Goal: Navigation & Orientation: Understand site structure

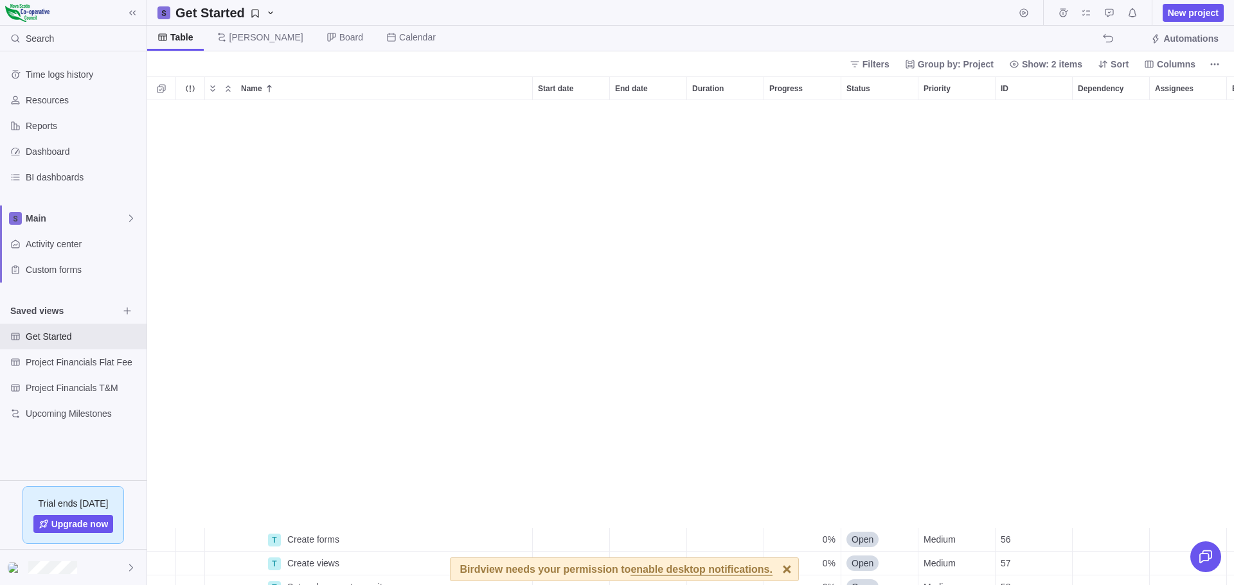
scroll to position [476, 1077]
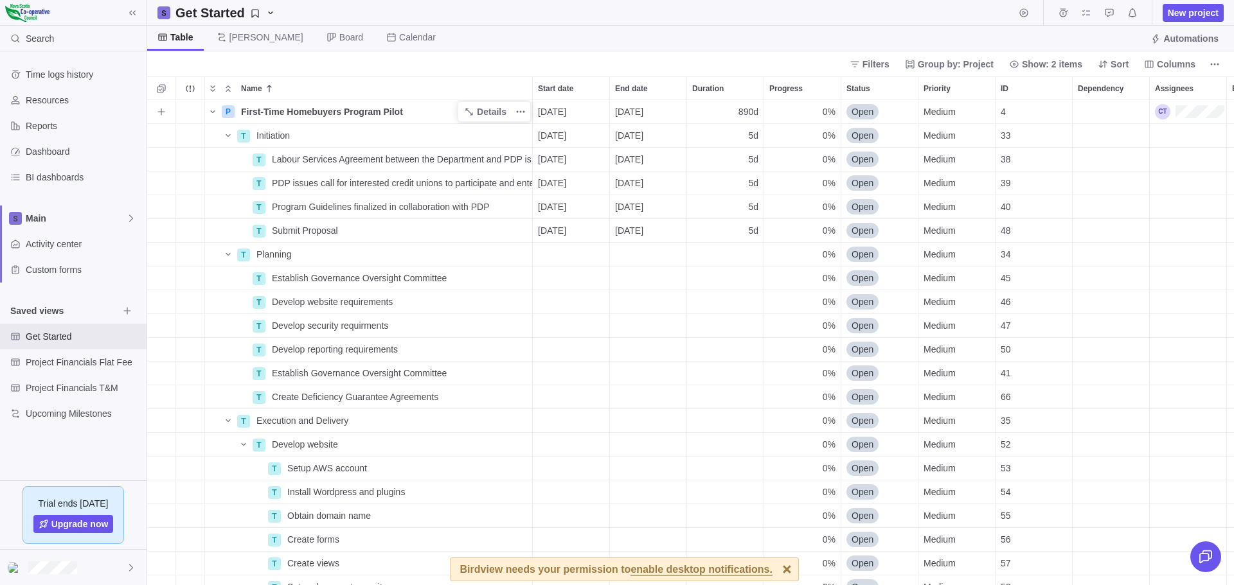
scroll to position [476, 1077]
click at [129, 565] on icon at bounding box center [131, 568] width 10 height 10
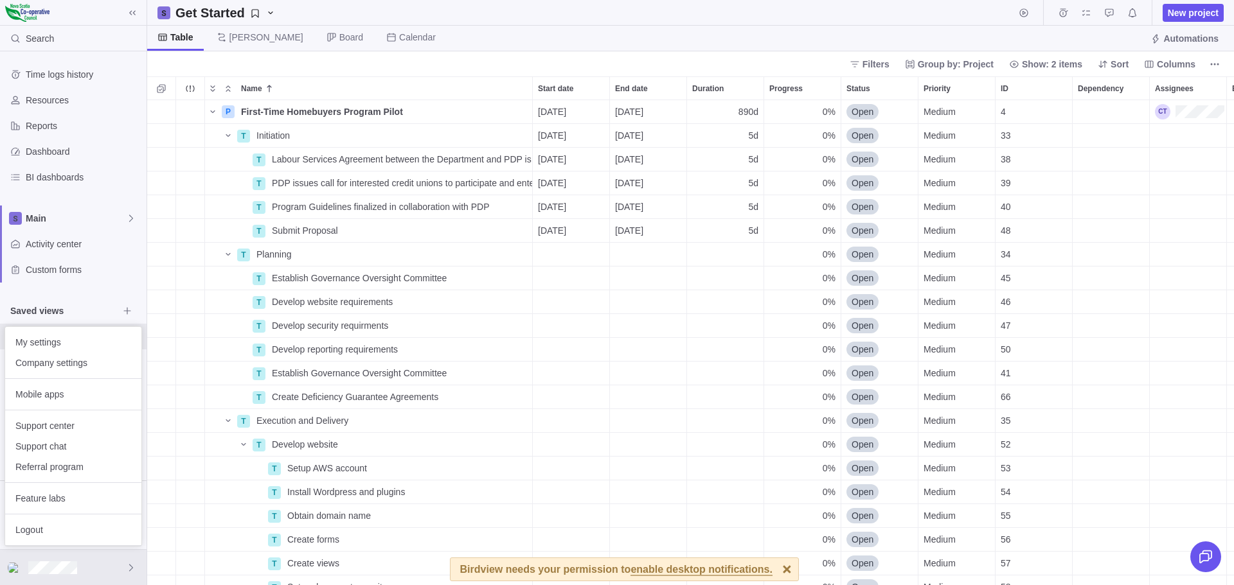
click at [235, 38] on body "Search Time logs history Resources Reports Dashboard BI dashboards Main Activit…" at bounding box center [617, 292] width 1234 height 585
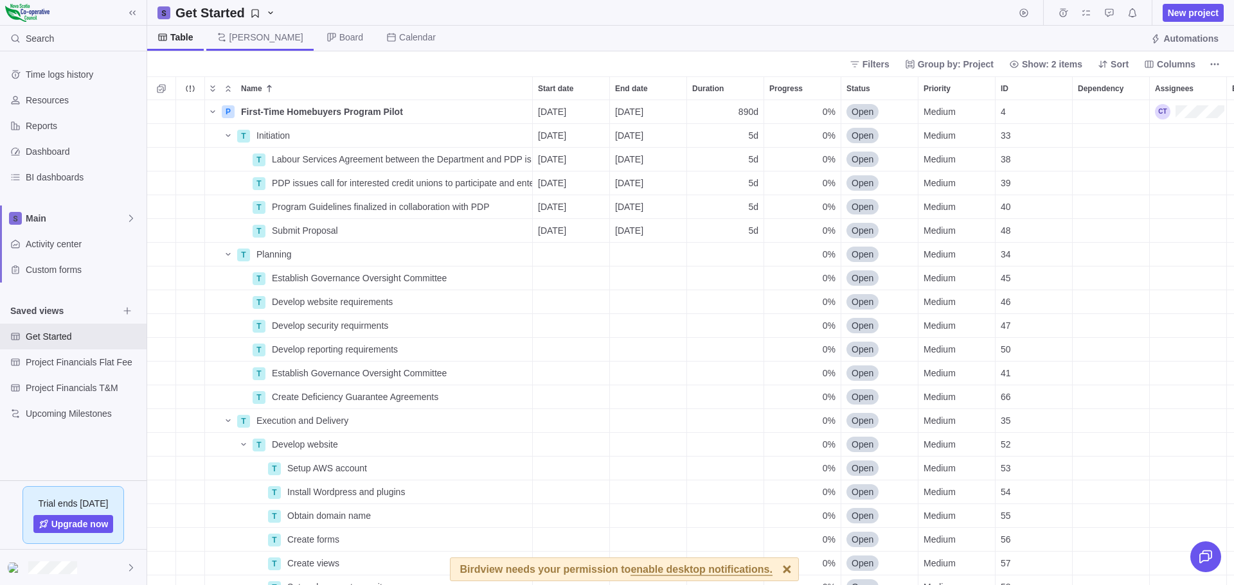
click at [233, 37] on span "[PERSON_NAME]" at bounding box center [266, 37] width 74 height 13
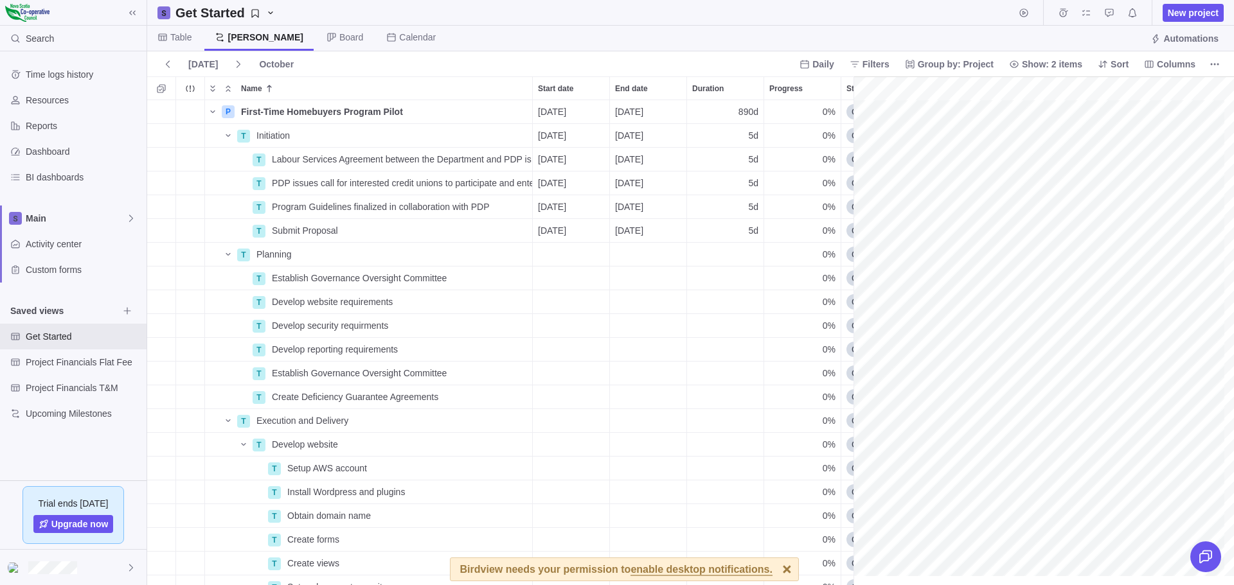
scroll to position [0, 107]
click at [679, 567] on span "enable desktop notifications." at bounding box center [700, 571] width 141 height 12
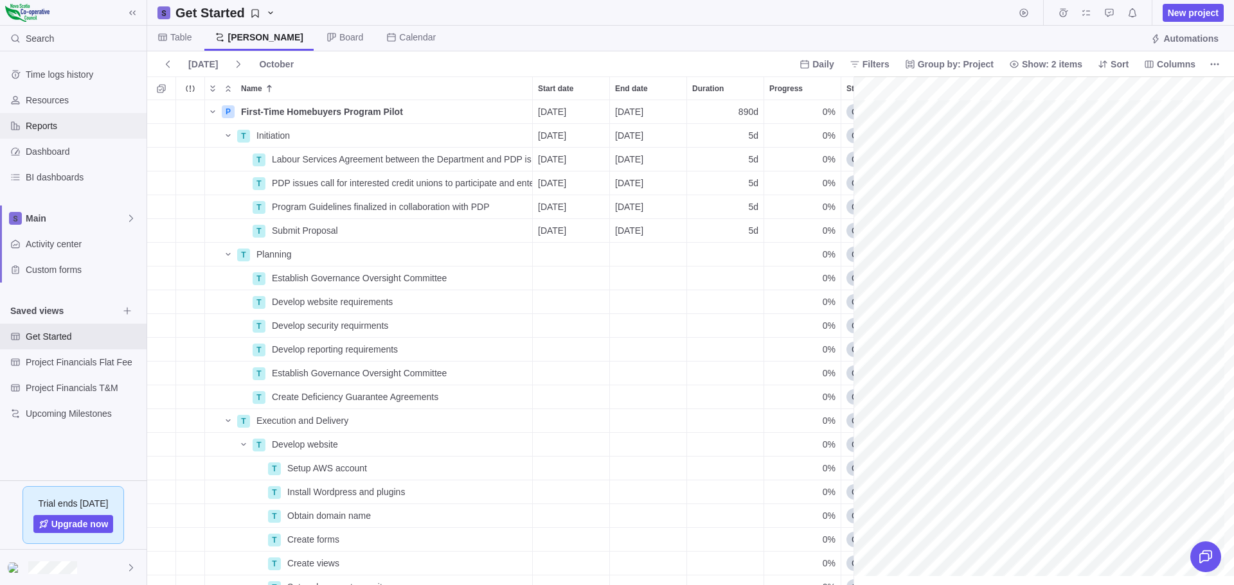
click at [44, 129] on span "Reports" at bounding box center [84, 126] width 116 height 13
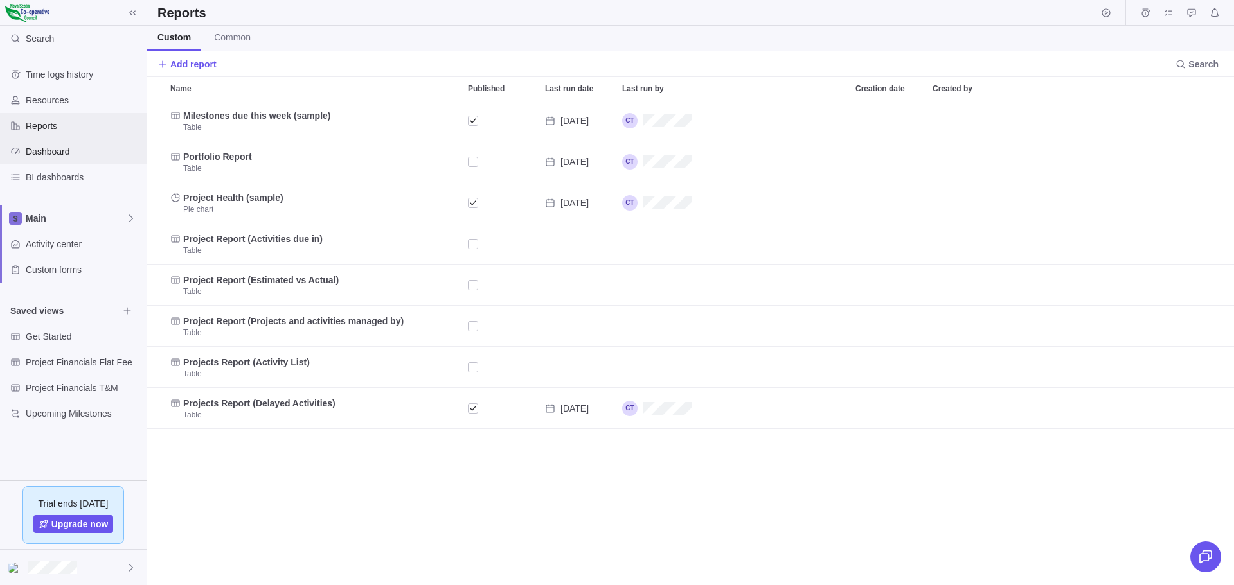
scroll to position [476, 1077]
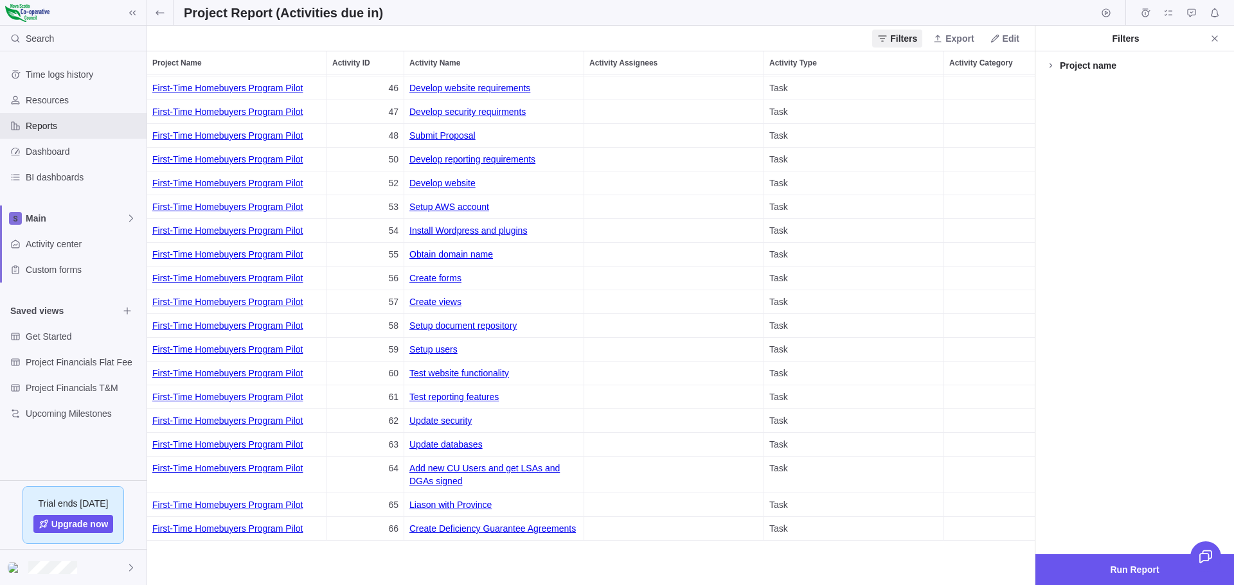
scroll to position [368, 0]
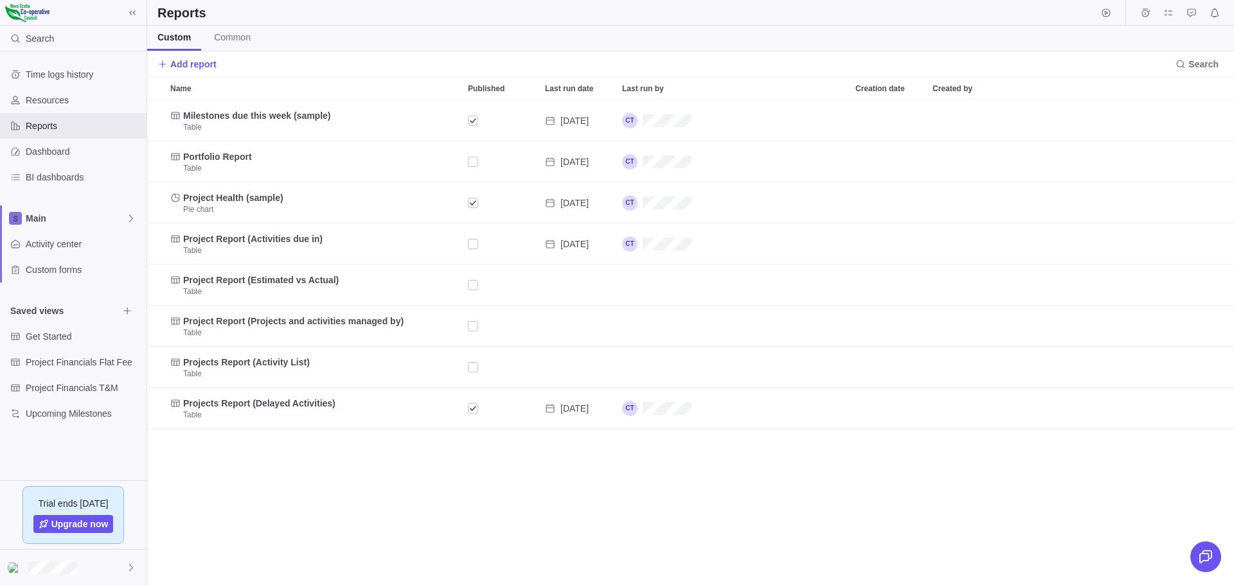
scroll to position [476, 1077]
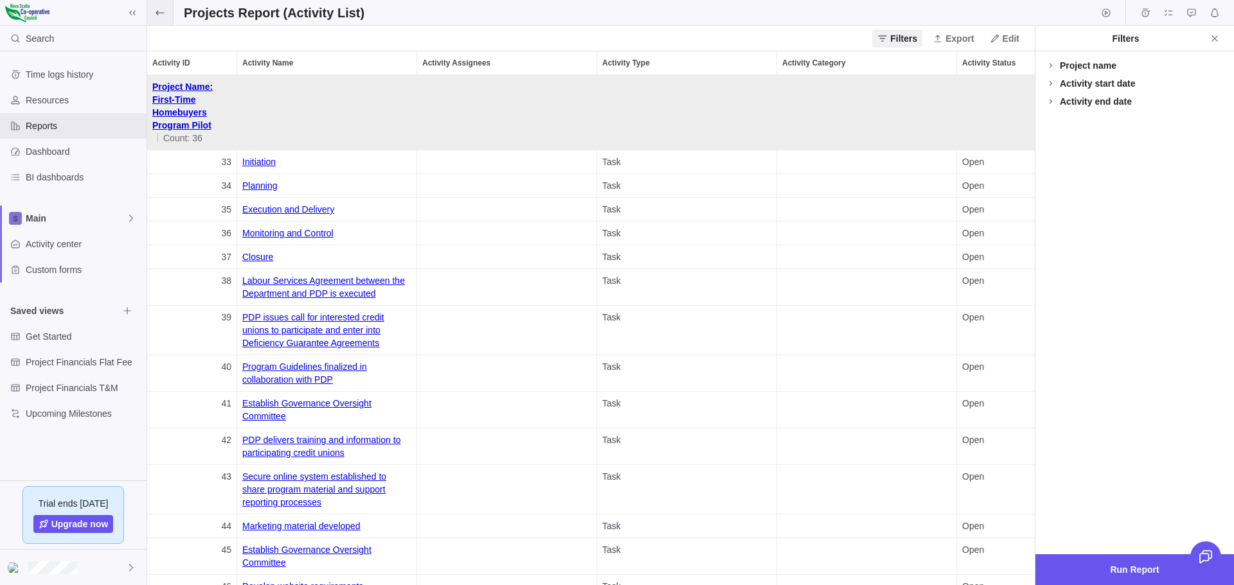
click at [159, 9] on icon at bounding box center [160, 13] width 10 height 10
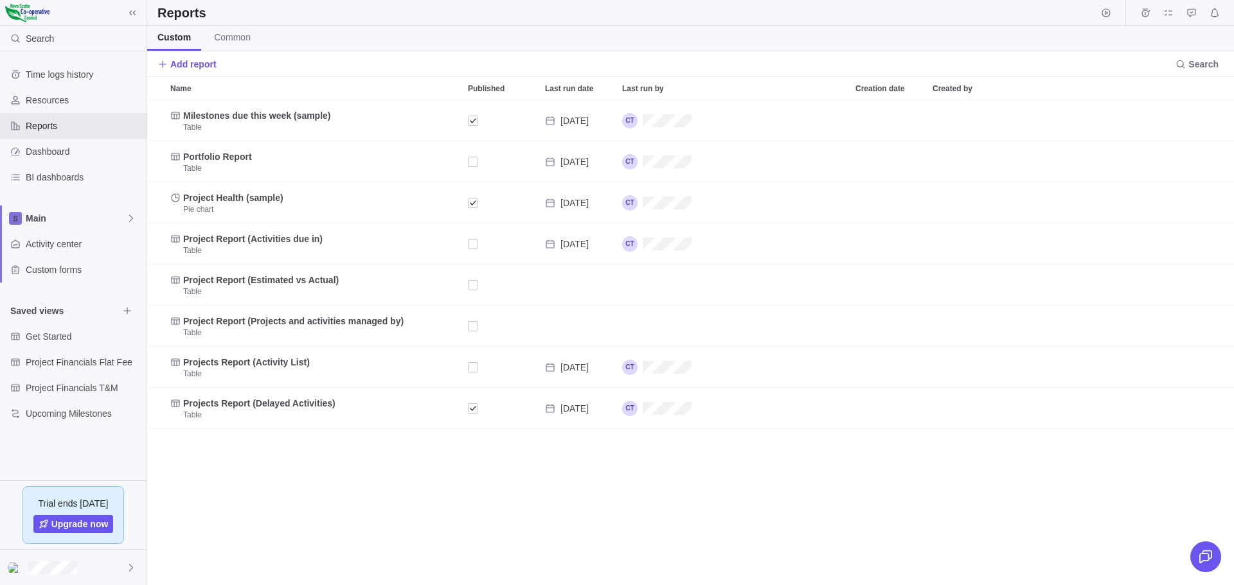
scroll to position [476, 1077]
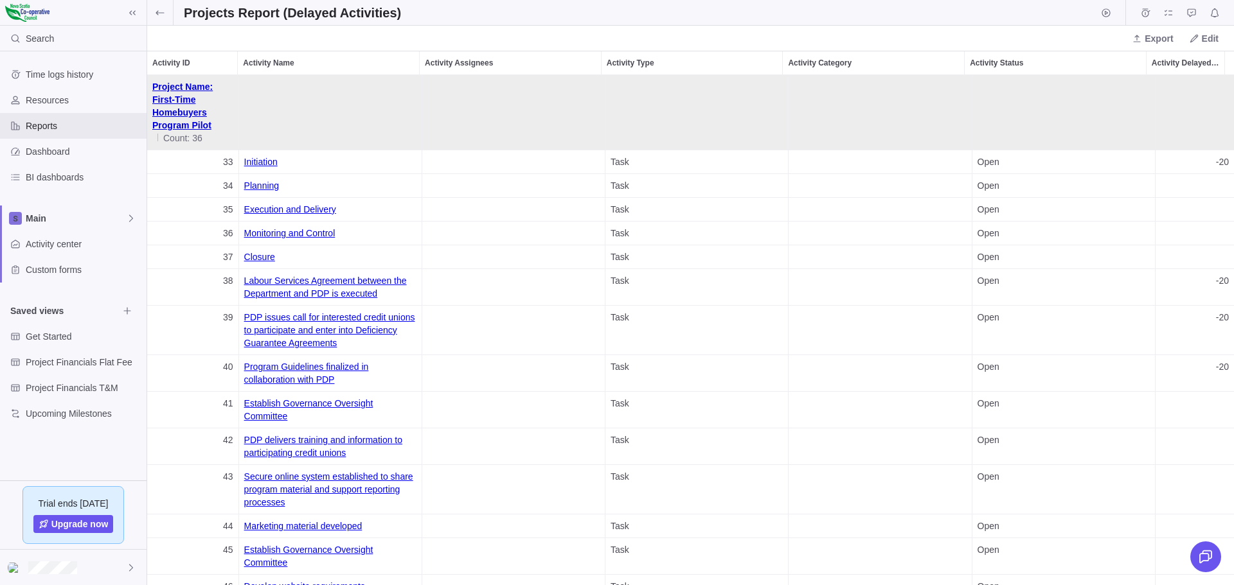
scroll to position [501, 1077]
click at [160, 11] on icon at bounding box center [160, 13] width 10 height 10
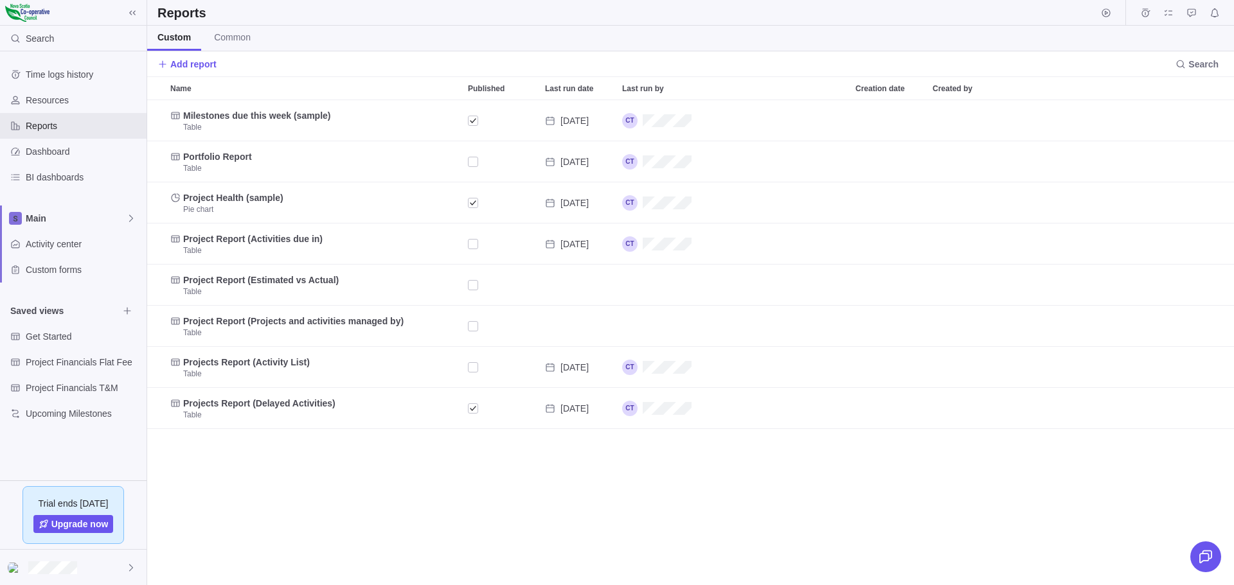
scroll to position [476, 1077]
click at [232, 39] on span "Common" at bounding box center [232, 37] width 37 height 13
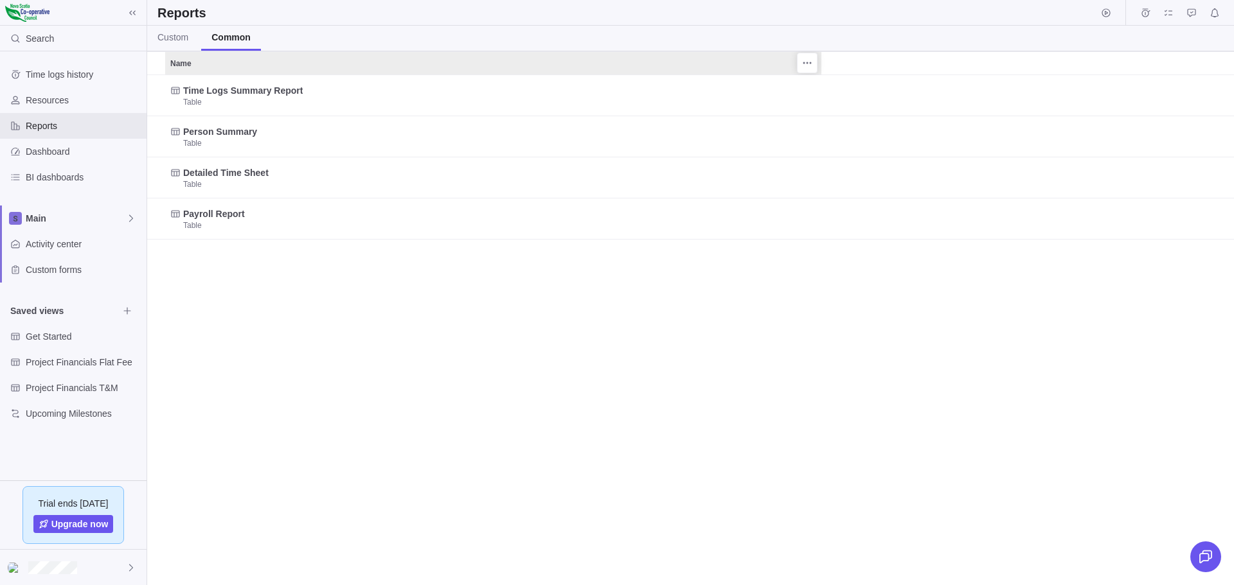
scroll to position [501, 1077]
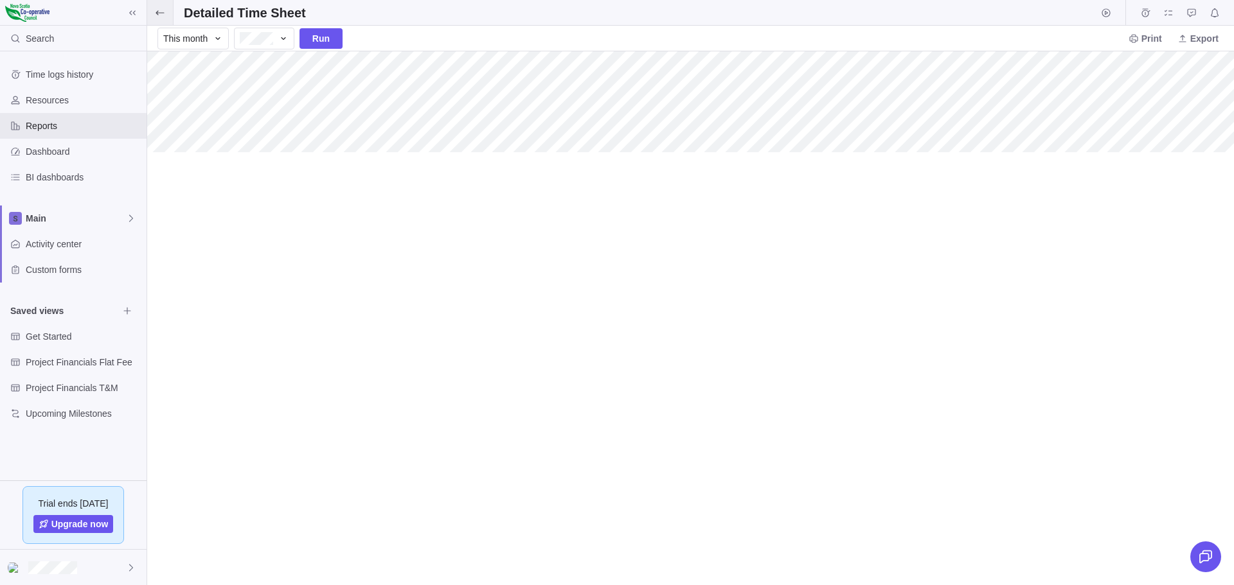
click at [157, 12] on icon at bounding box center [160, 12] width 8 height 4
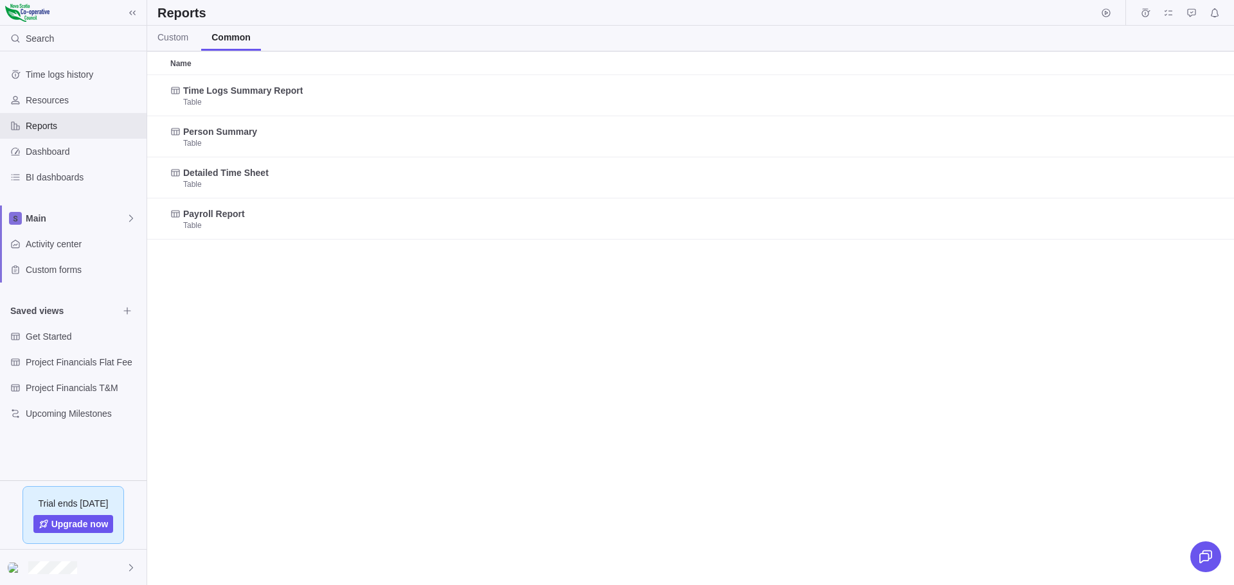
scroll to position [501, 1077]
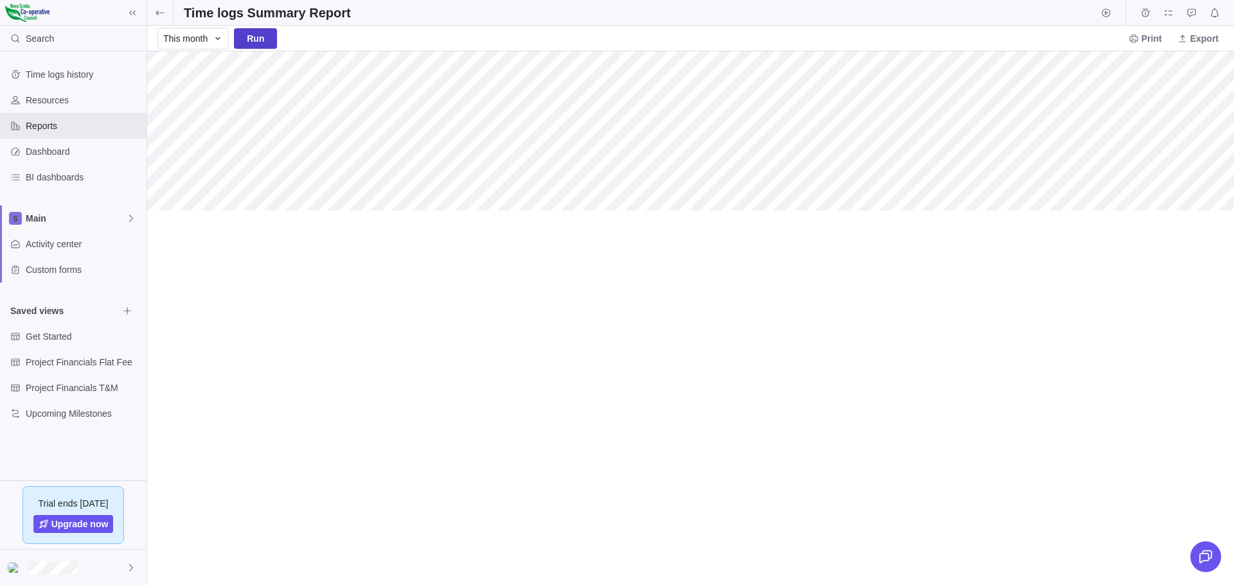
click at [254, 40] on span "Run" at bounding box center [255, 38] width 17 height 15
click at [157, 11] on icon at bounding box center [160, 13] width 10 height 10
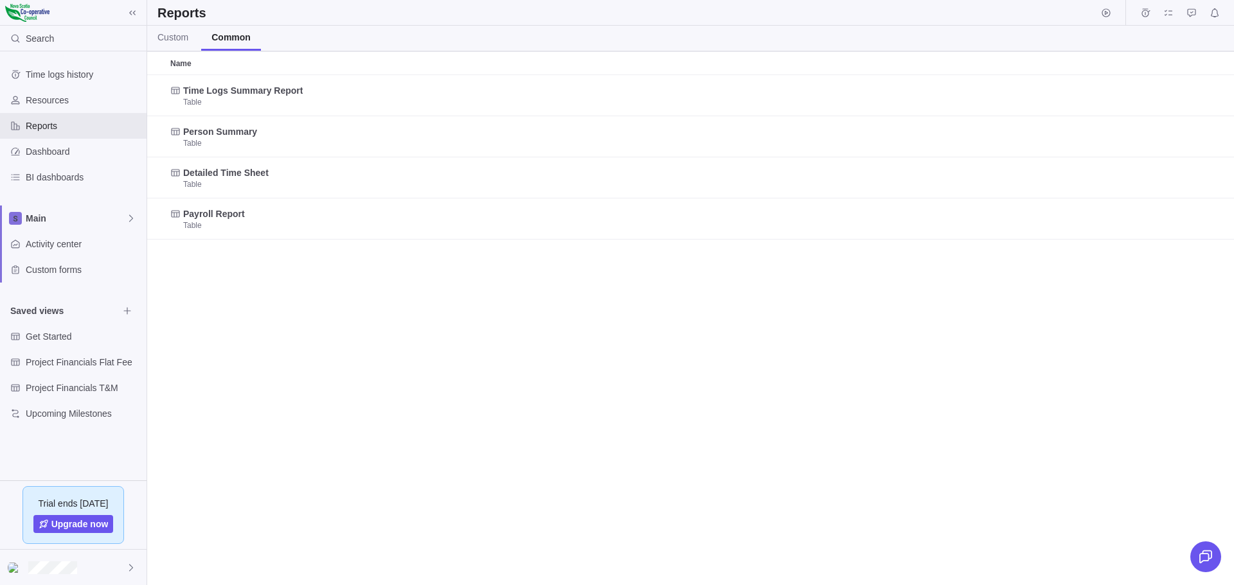
scroll to position [501, 1077]
click at [44, 151] on span "Dashboard" at bounding box center [84, 151] width 116 height 13
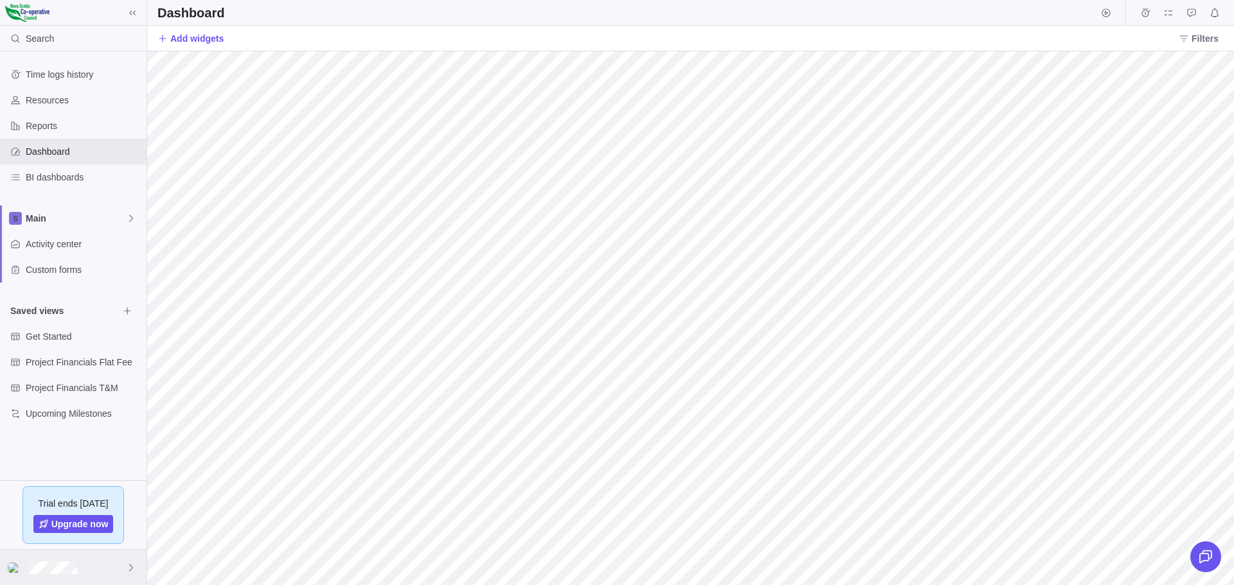
click at [134, 566] on icon at bounding box center [131, 568] width 10 height 10
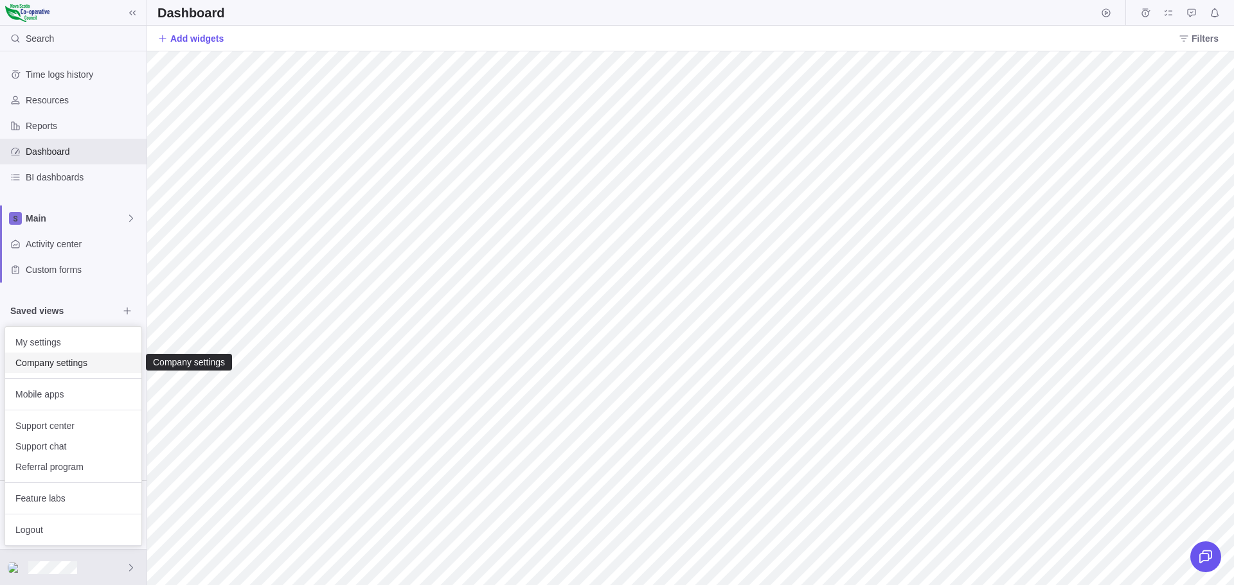
click at [69, 362] on span "Company settings" at bounding box center [73, 363] width 116 height 13
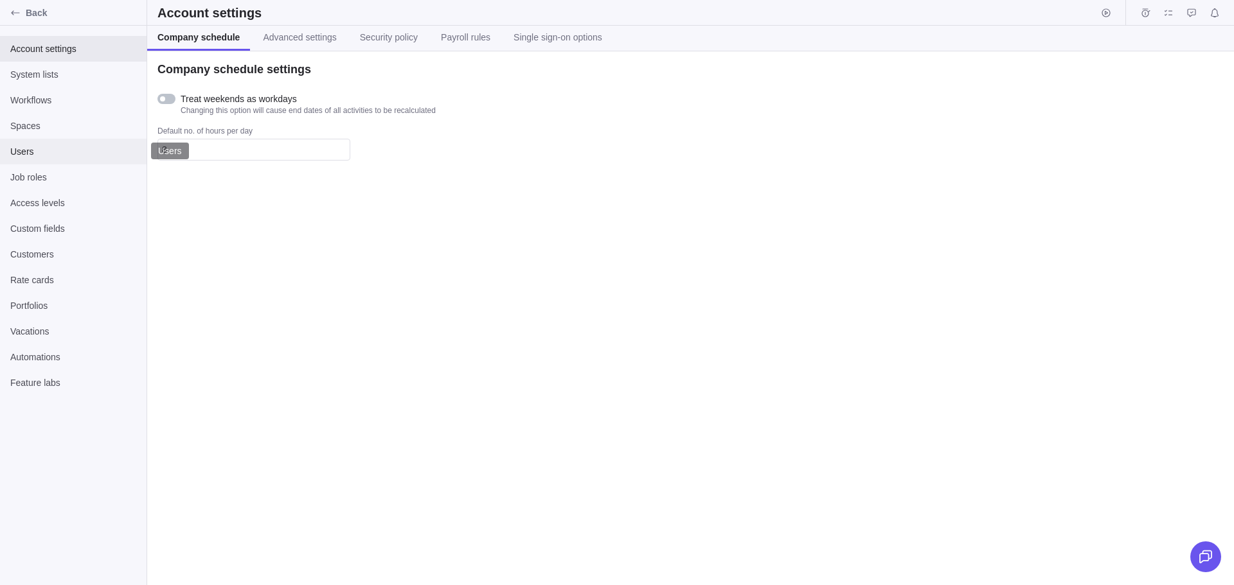
click at [21, 147] on span "Users" at bounding box center [73, 151] width 126 height 13
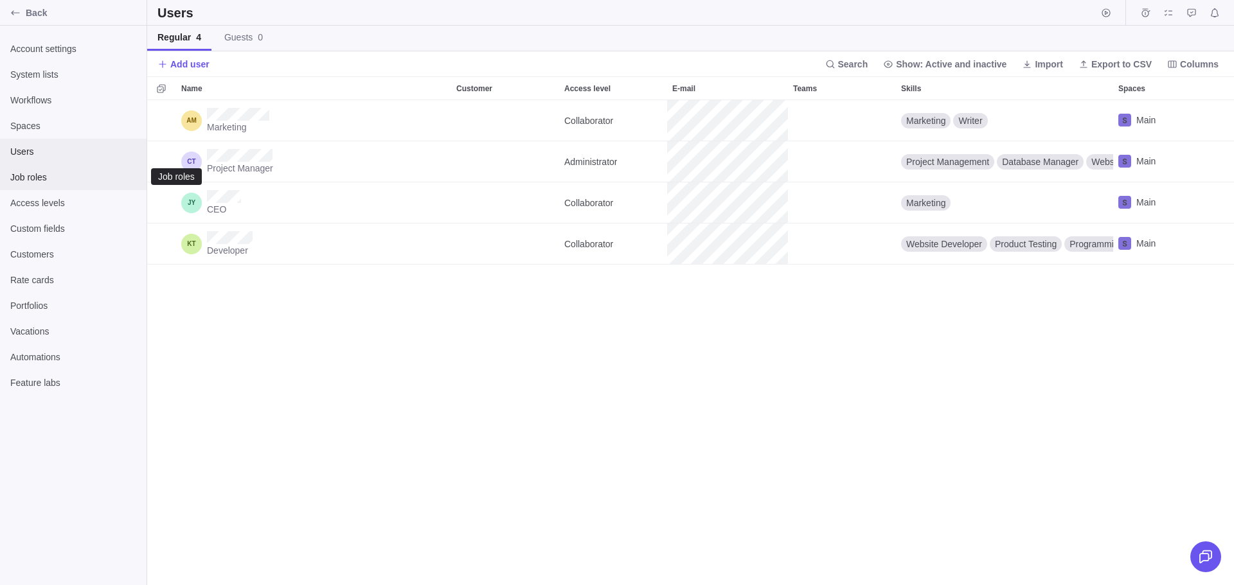
scroll to position [476, 1077]
click at [24, 174] on span "Job roles" at bounding box center [73, 177] width 126 height 13
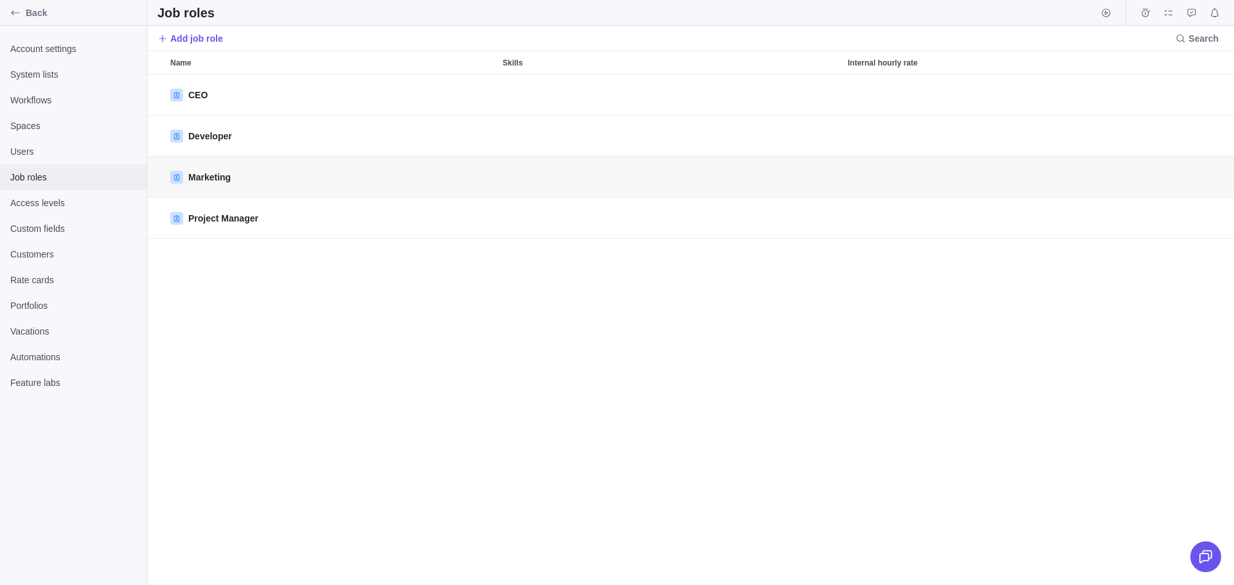
scroll to position [501, 1077]
click at [161, 35] on icon at bounding box center [162, 38] width 10 height 10
type textarea "x"
type textarea "F"
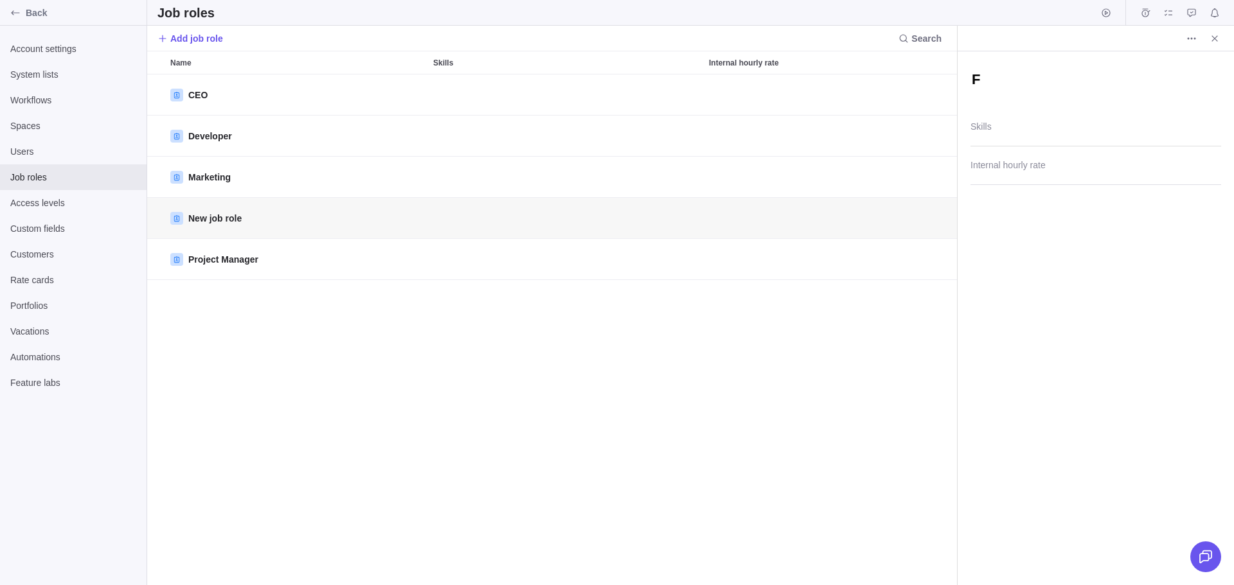
type textarea "x"
type textarea "Fi"
type textarea "x"
type textarea "Fin"
type textarea "x"
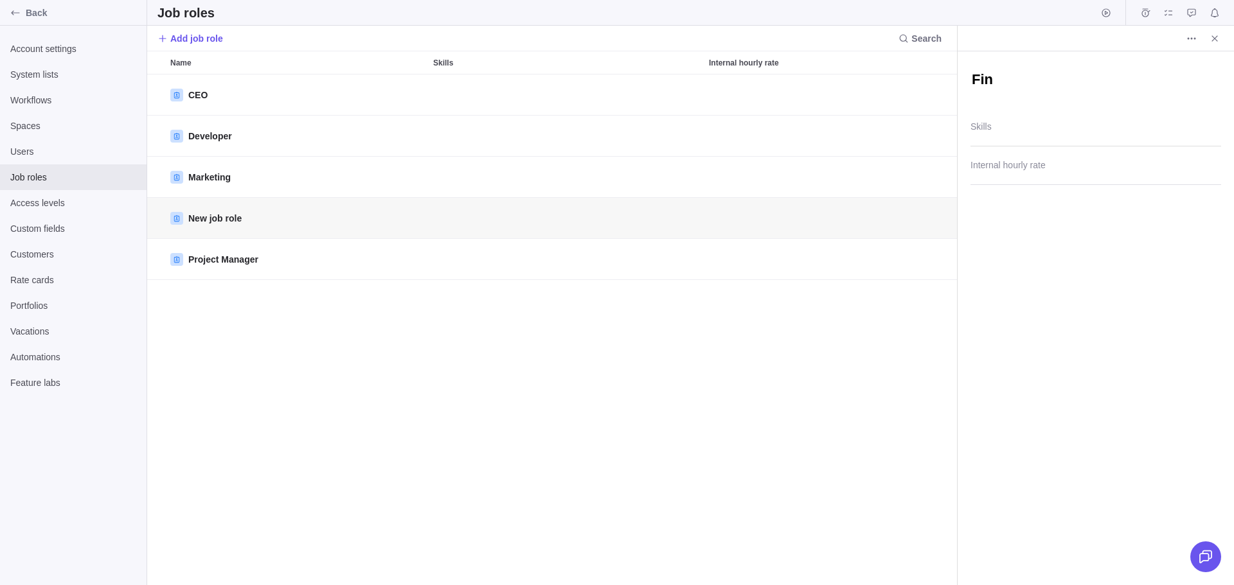
type textarea "Fina"
type textarea "x"
type textarea "[PERSON_NAME]"
type textarea "x"
type textarea "Financ"
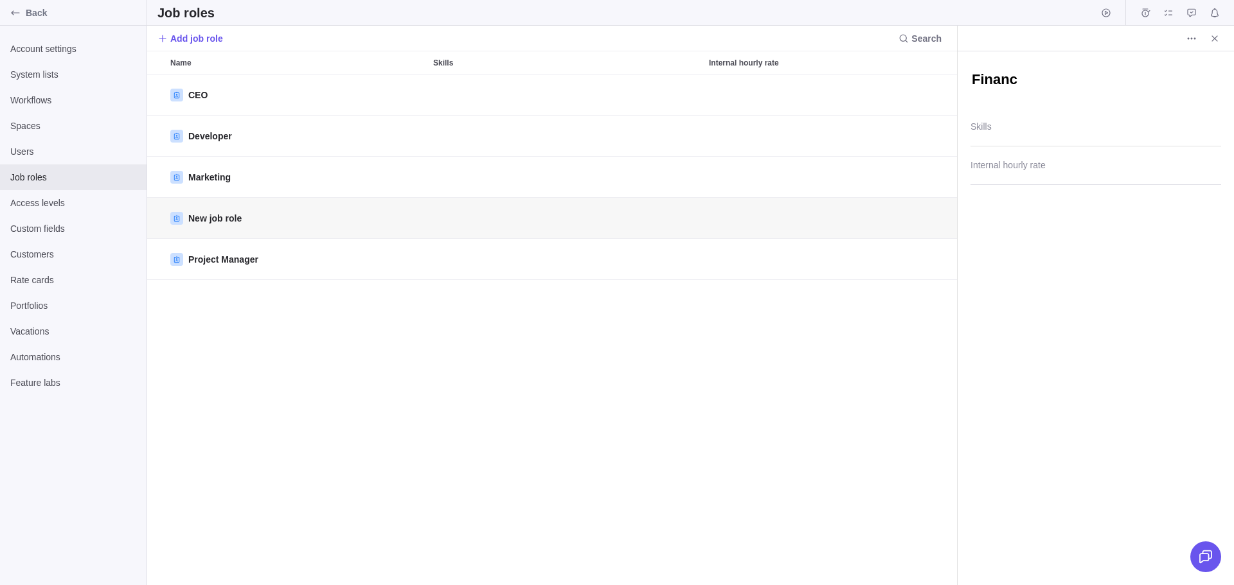
type textarea "x"
type textarea "Finance"
type textarea "x"
type textarea "Finance"
type textarea "x"
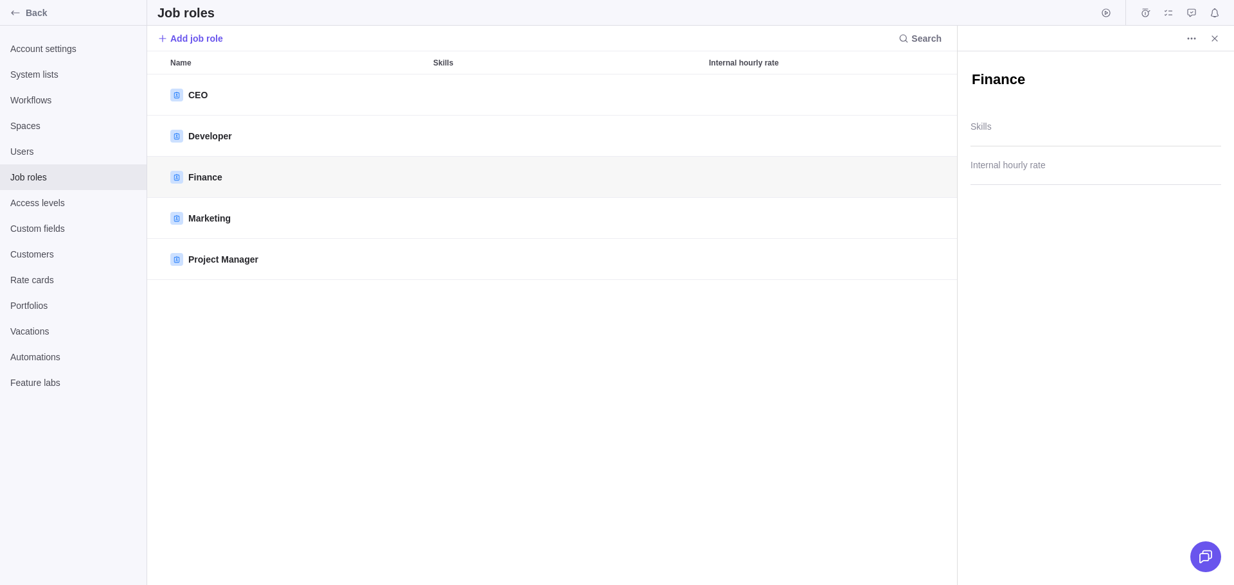
click at [735, 348] on div "CEO Developer Finance Marketing Project Manager" at bounding box center [552, 330] width 810 height 511
click at [231, 353] on div "CEO Developer Finance Marketing Project Manager" at bounding box center [552, 330] width 810 height 511
click at [35, 75] on span "System lists" at bounding box center [73, 74] width 126 height 13
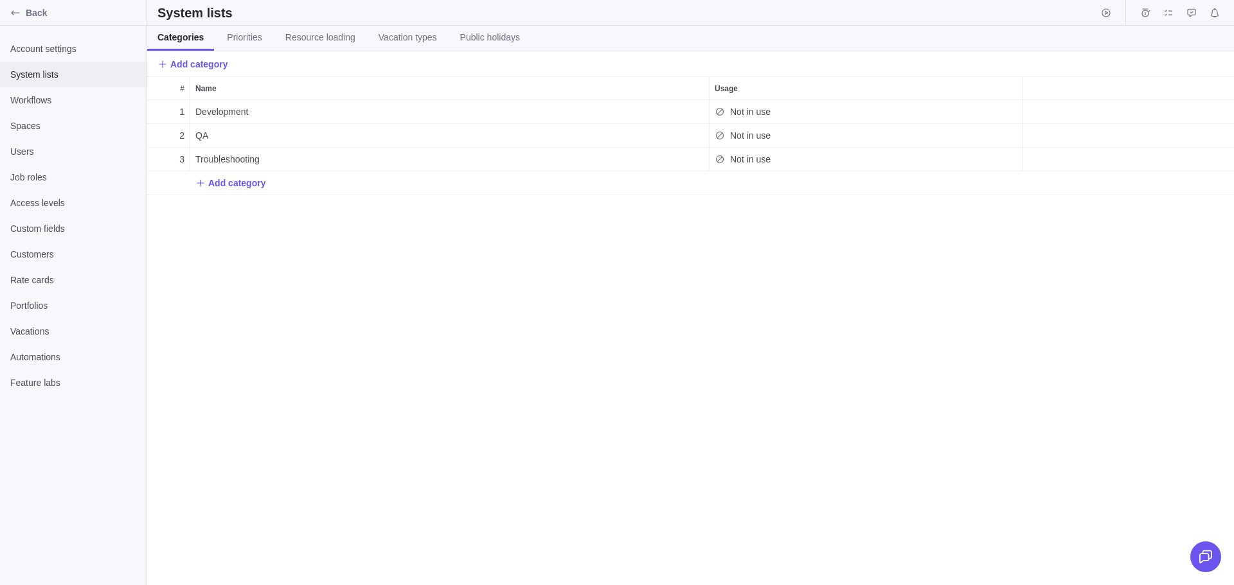
scroll to position [476, 1077]
click at [237, 113] on span "Development" at bounding box center [221, 111] width 53 height 13
click at [242, 136] on div "# Name Usage 1 Development Not in use 2 QA Not in use 3 Troubleshooting Not in …" at bounding box center [690, 330] width 1087 height 509
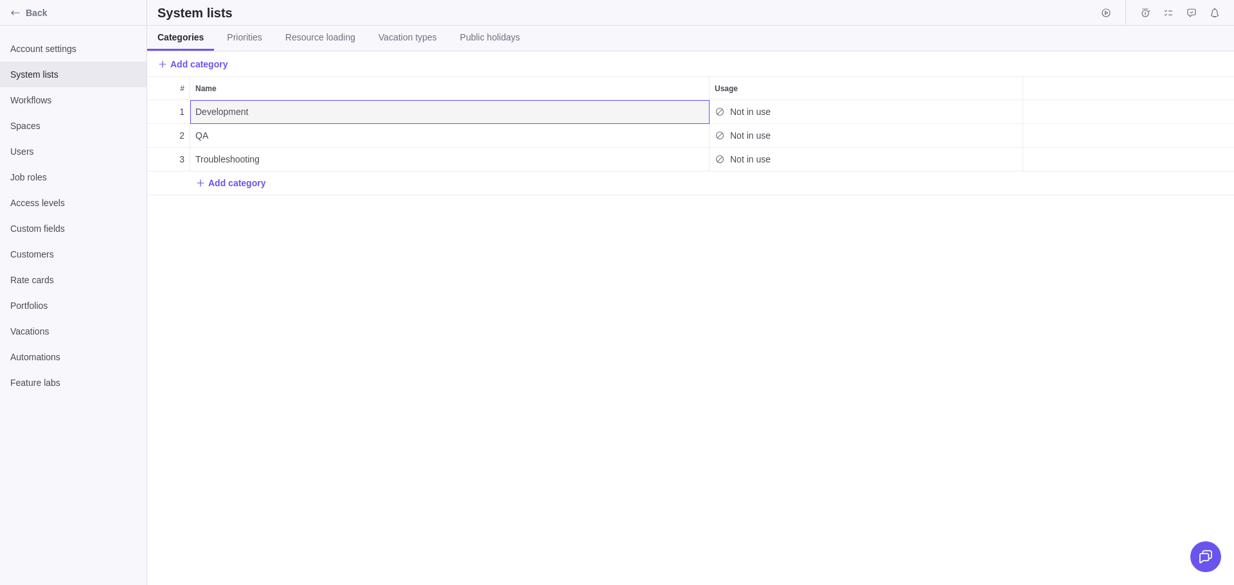
click at [236, 240] on div "1 Development Not in use 2 QA Not in use 3 Troubleshooting Not in use Add categ…" at bounding box center [690, 342] width 1087 height 485
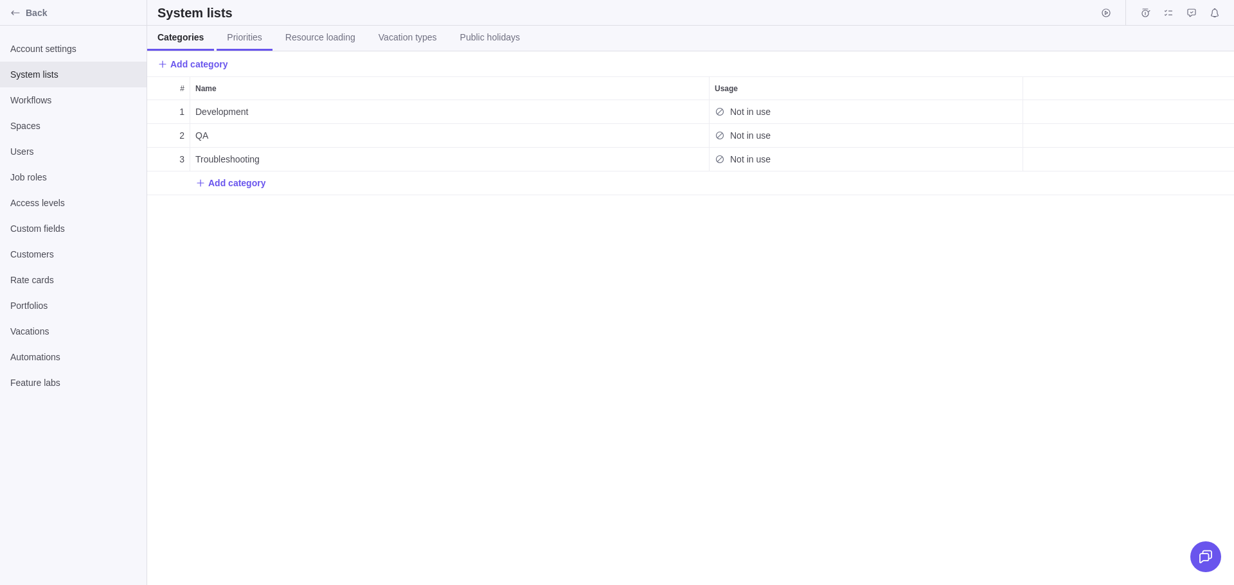
click at [245, 36] on span "Priorities" at bounding box center [244, 37] width 35 height 13
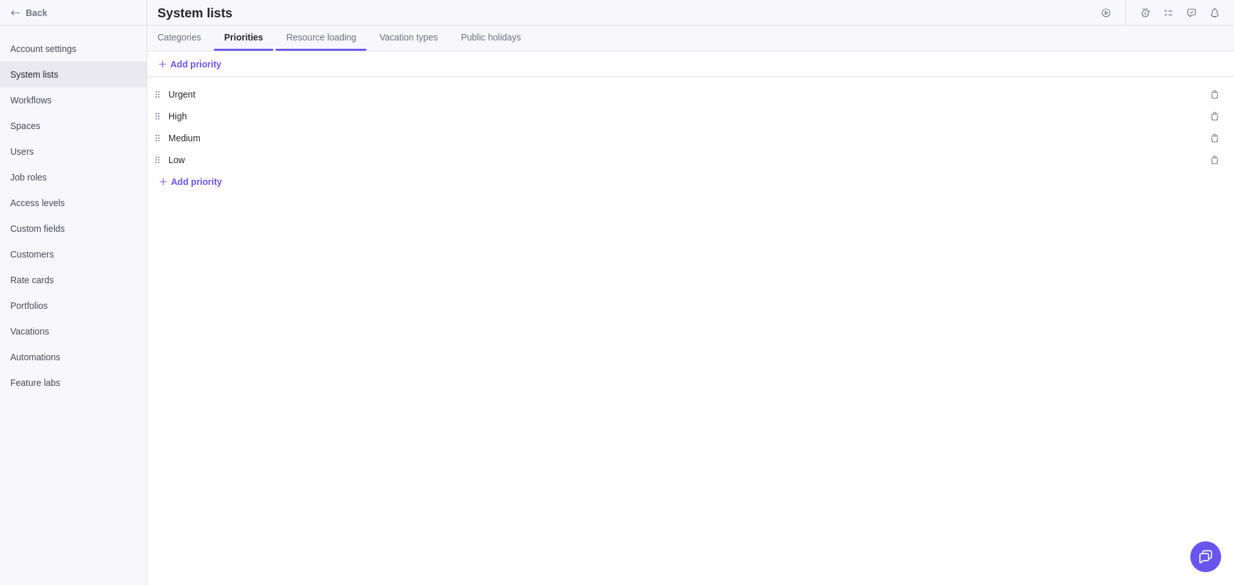
click at [310, 37] on span "Resource loading" at bounding box center [321, 37] width 70 height 13
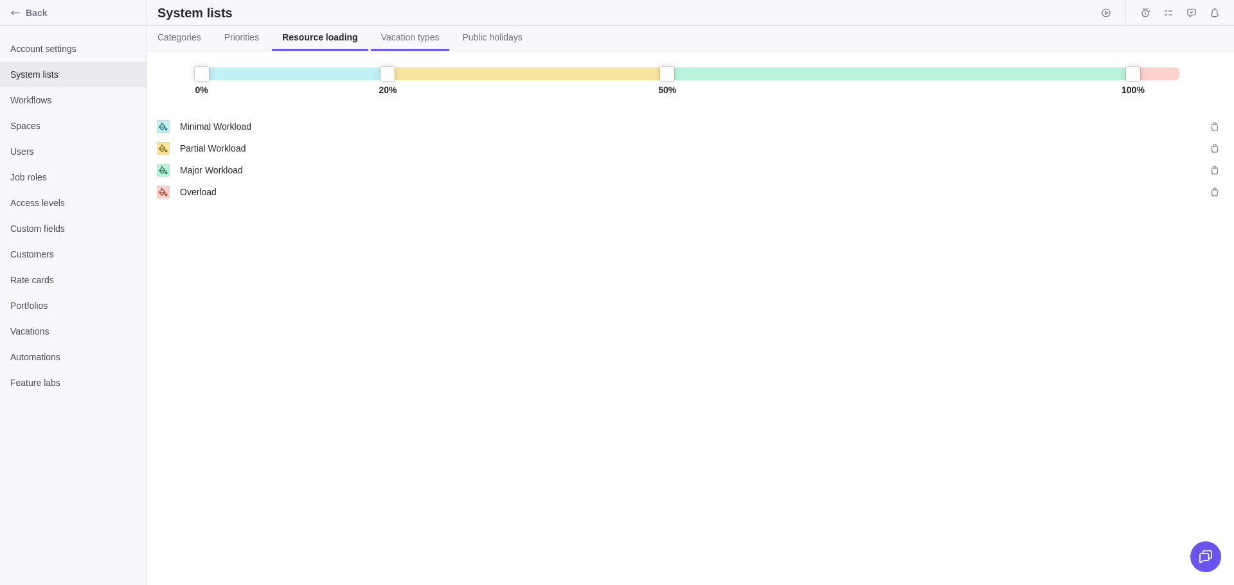
click at [402, 36] on span "Vacation types" at bounding box center [410, 37] width 58 height 13
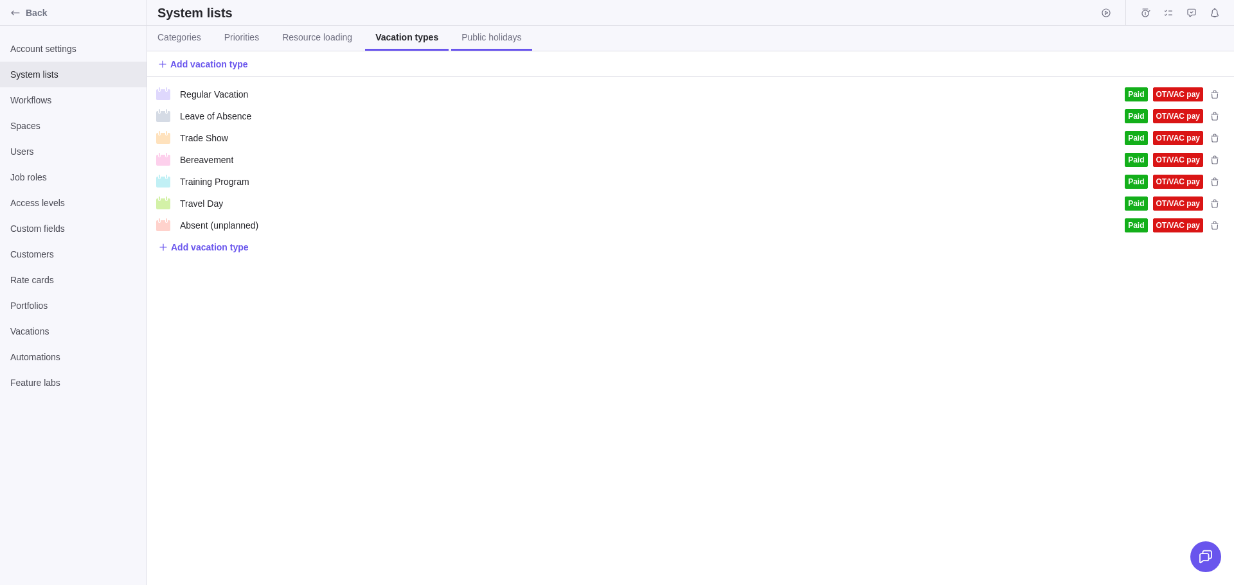
click at [483, 39] on span "Public holidays" at bounding box center [491, 37] width 60 height 13
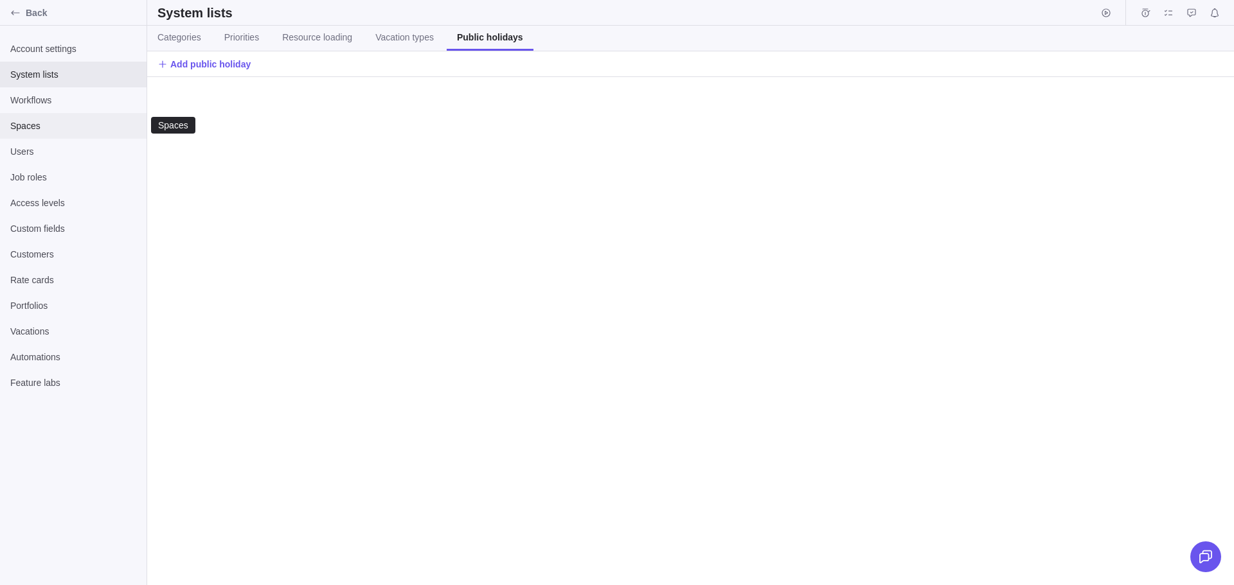
click at [25, 129] on span "Spaces" at bounding box center [73, 126] width 126 height 13
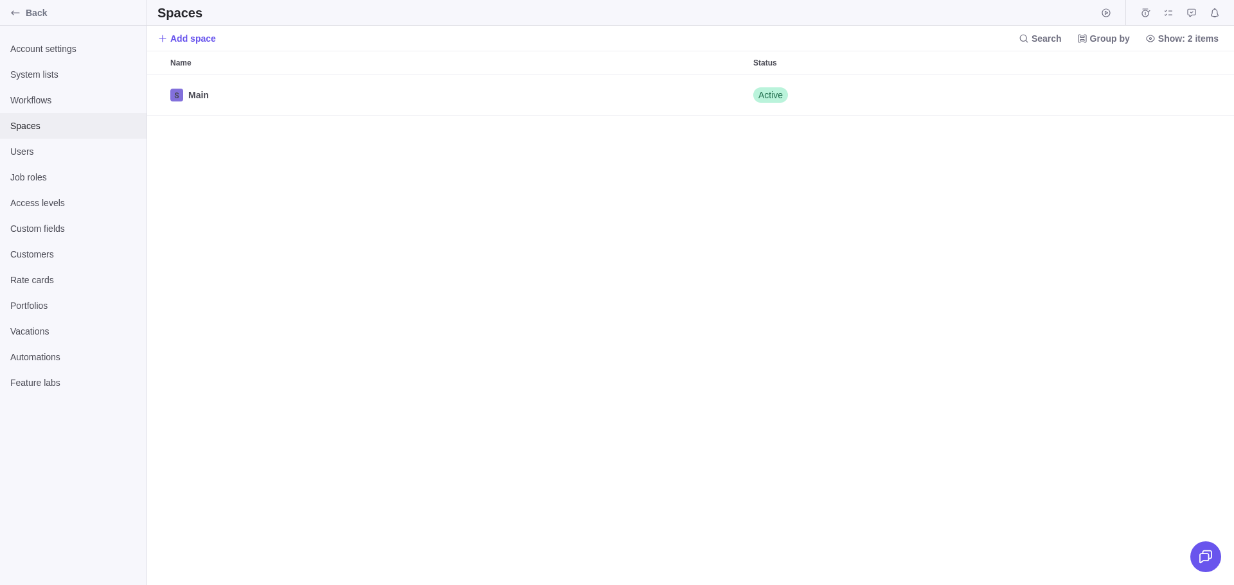
scroll to position [501, 1077]
click at [40, 201] on span "Access levels" at bounding box center [73, 203] width 126 height 13
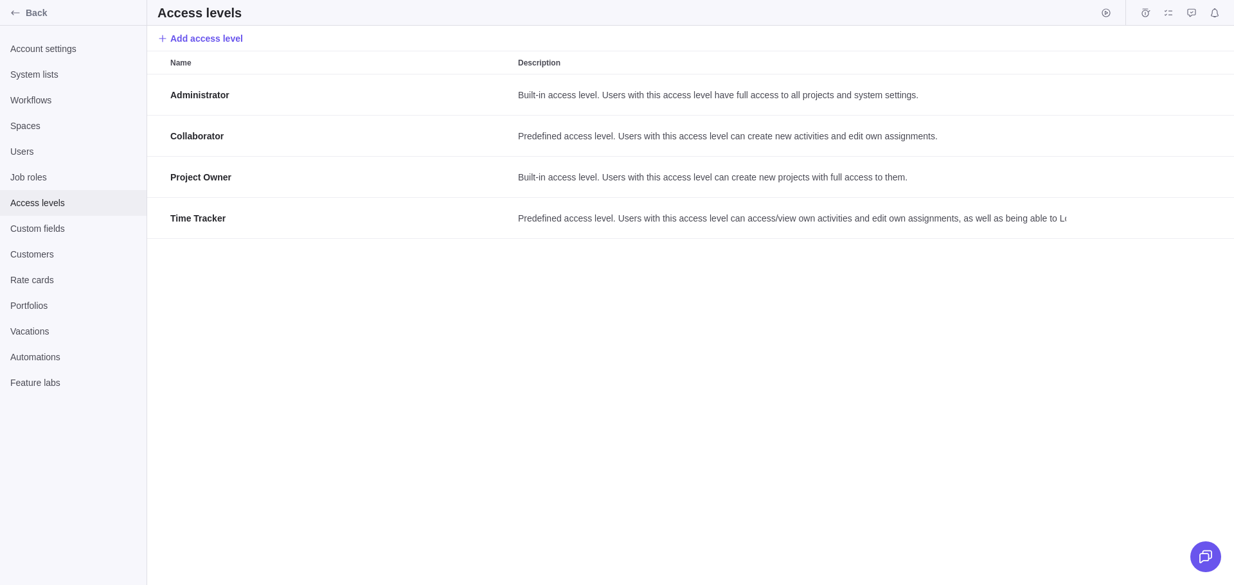
scroll to position [501, 1077]
click at [42, 226] on span "Custom fields" at bounding box center [73, 228] width 126 height 13
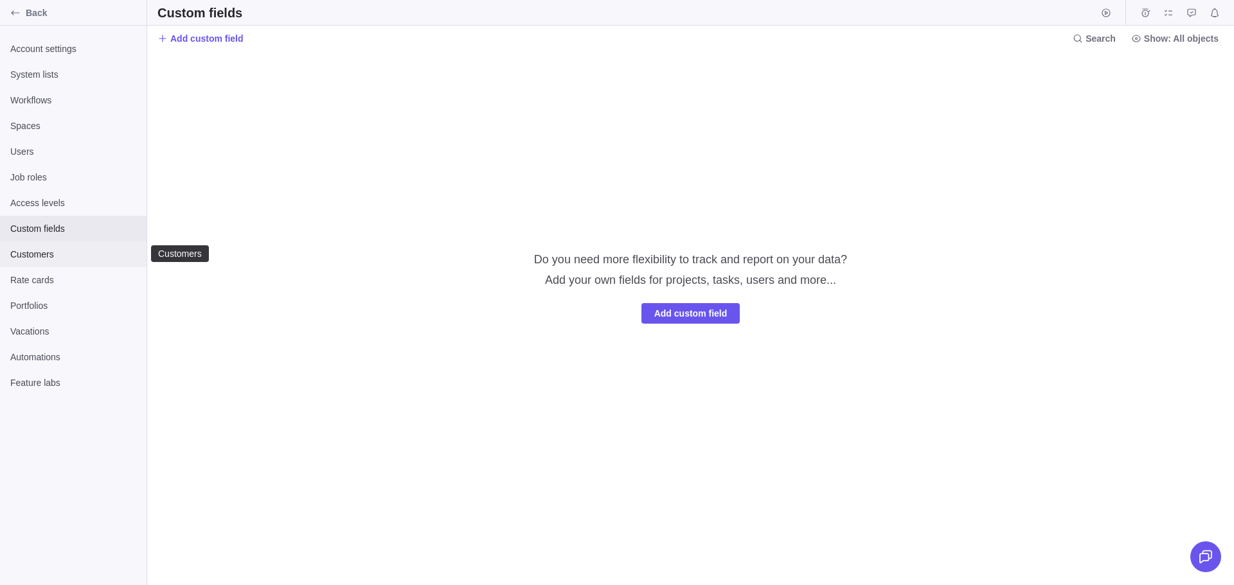
click at [49, 251] on span "Customers" at bounding box center [73, 254] width 126 height 13
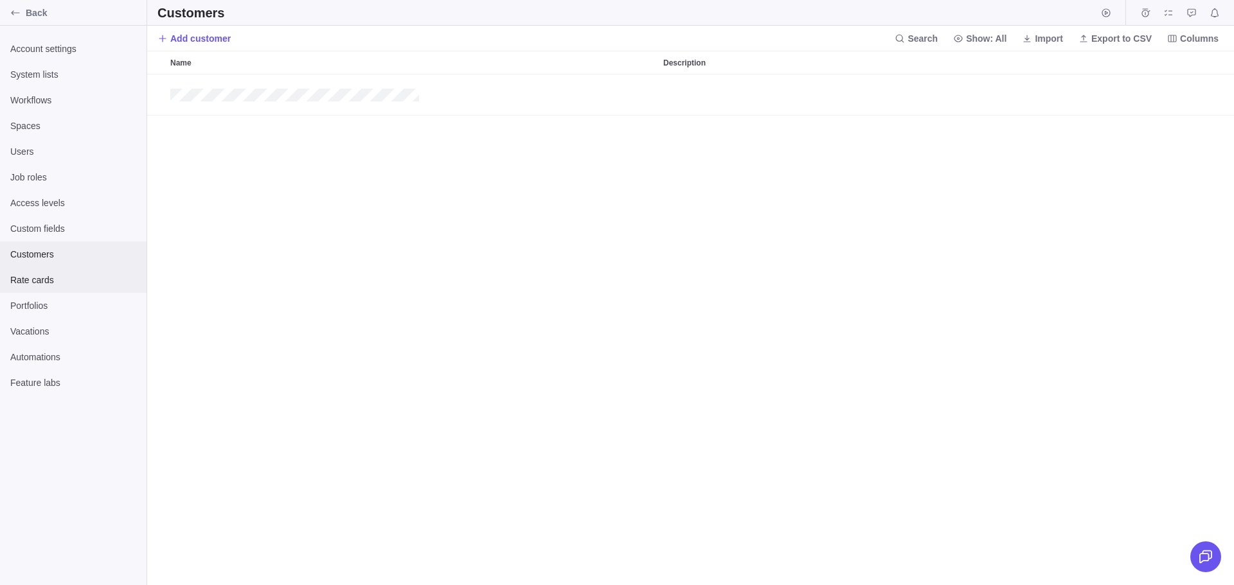
scroll to position [501, 1077]
click at [44, 280] on span "Rate cards" at bounding box center [73, 280] width 126 height 13
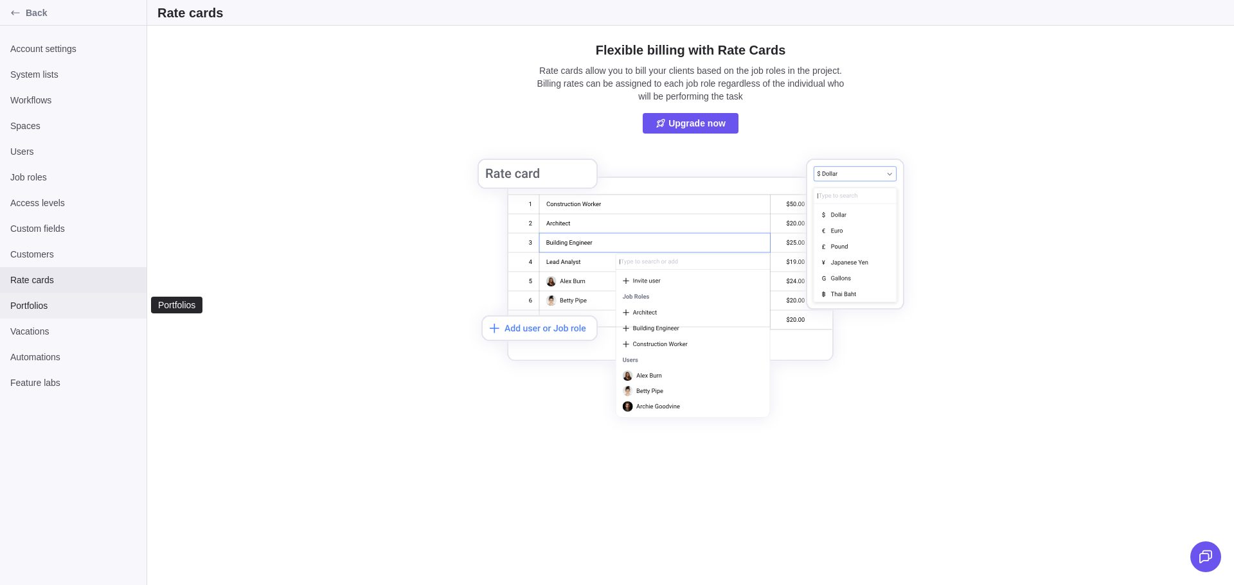
click at [28, 298] on div "Portfolios" at bounding box center [73, 306] width 147 height 26
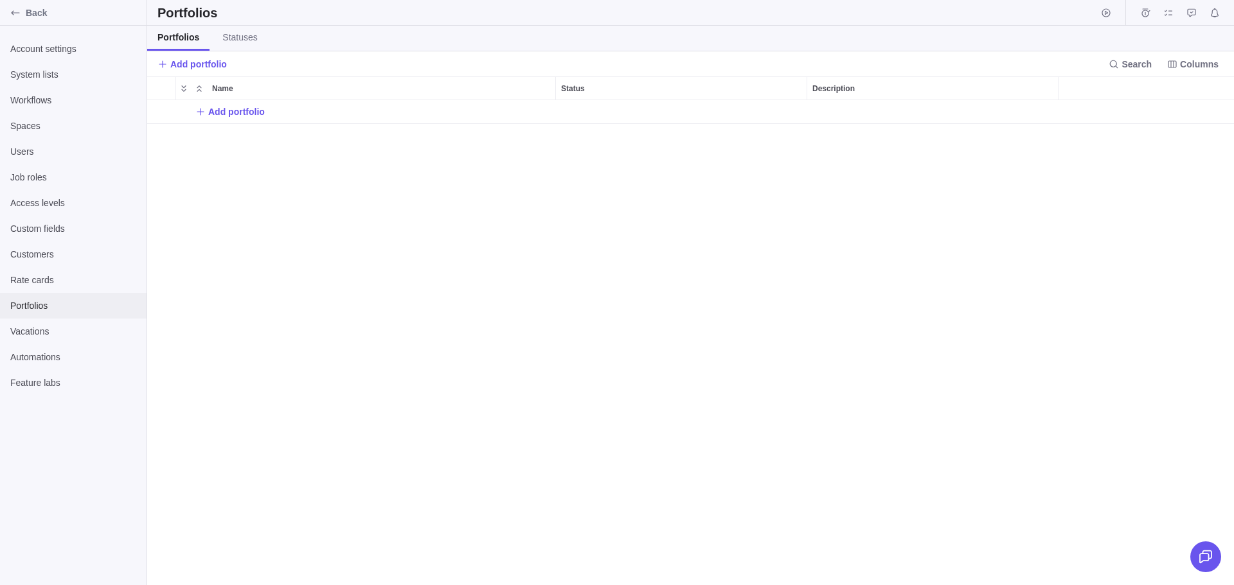
scroll to position [476, 1077]
click at [27, 335] on span "Vacations" at bounding box center [73, 331] width 126 height 13
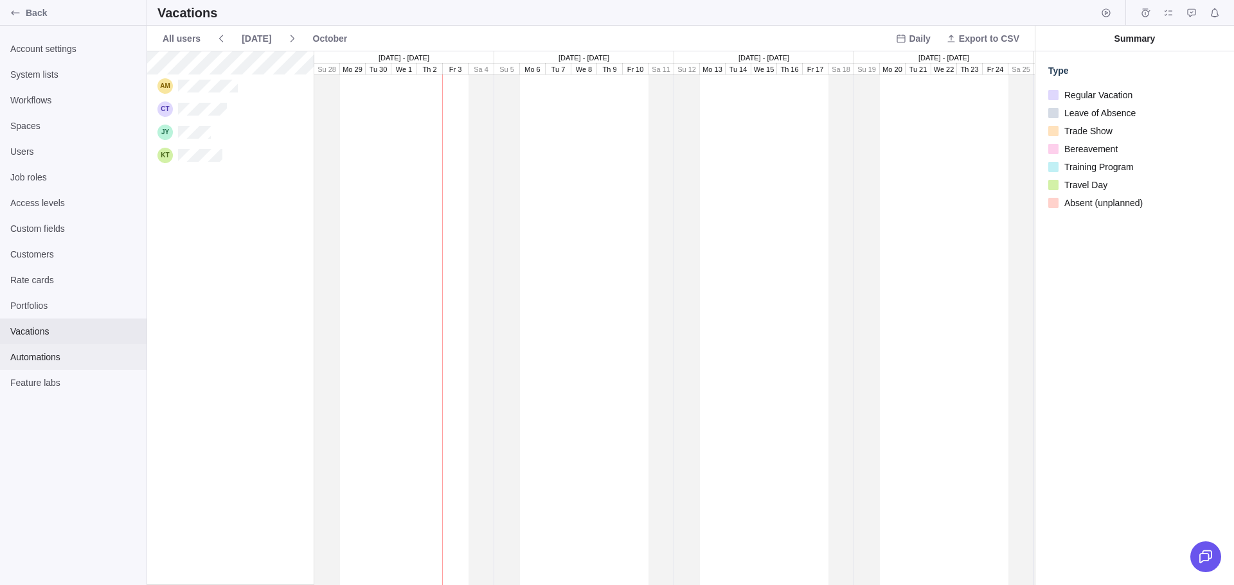
scroll to position [524, 878]
click at [41, 356] on span "Automations" at bounding box center [73, 357] width 126 height 13
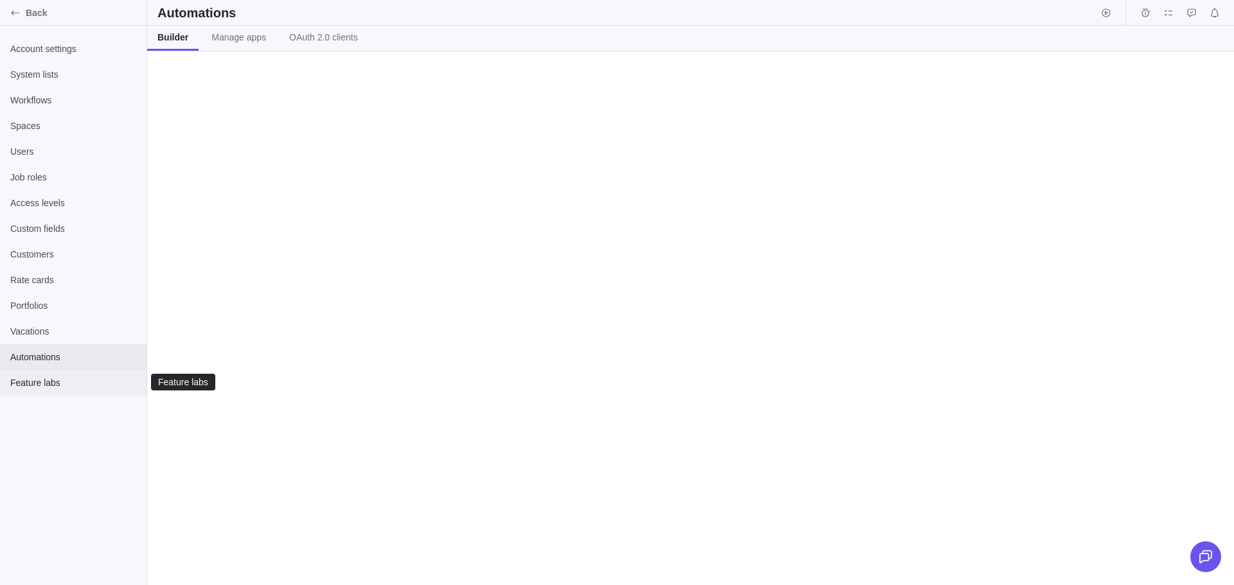
click at [34, 385] on span "Feature labs" at bounding box center [73, 383] width 126 height 13
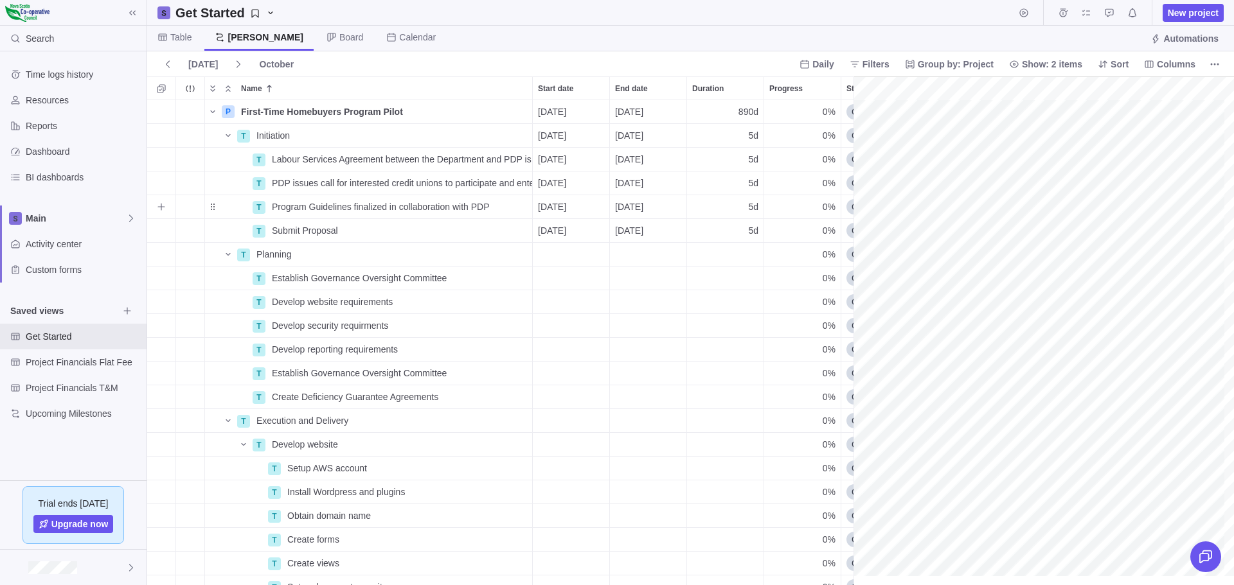
scroll to position [0, 107]
click at [339, 35] on span "Board" at bounding box center [351, 37] width 24 height 13
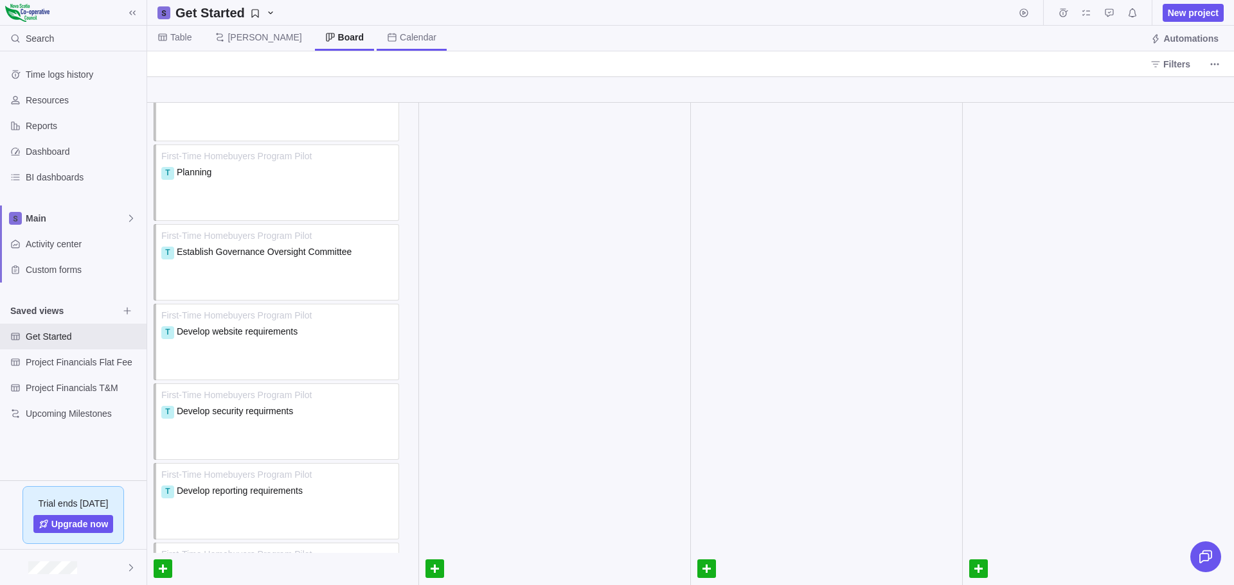
scroll to position [257, 0]
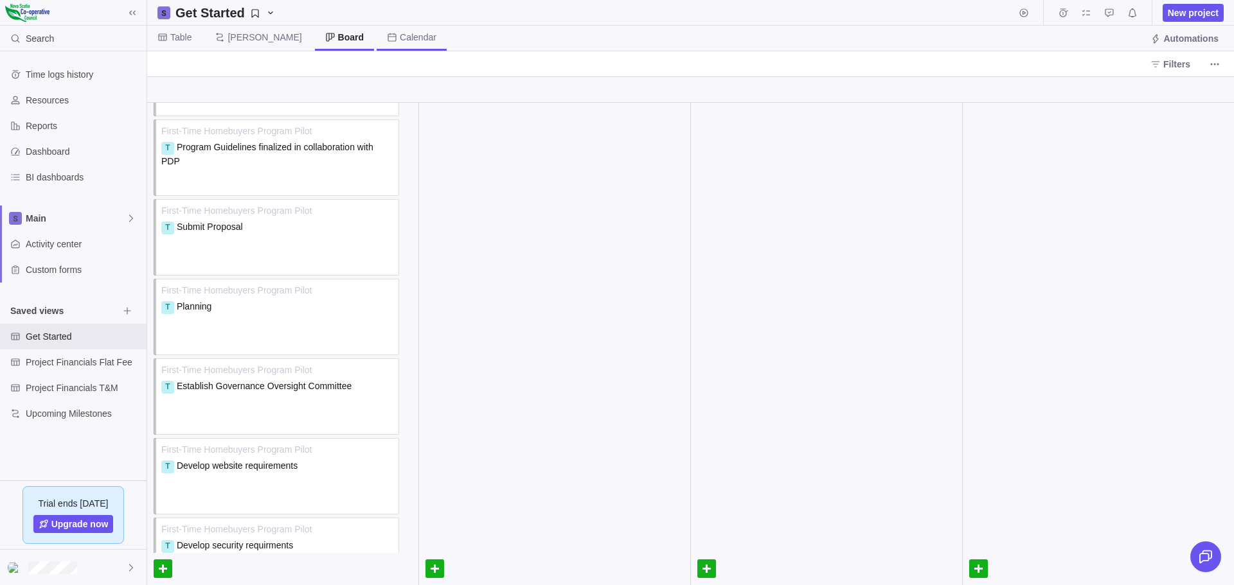
click at [400, 33] on span "Calendar" at bounding box center [418, 37] width 37 height 13
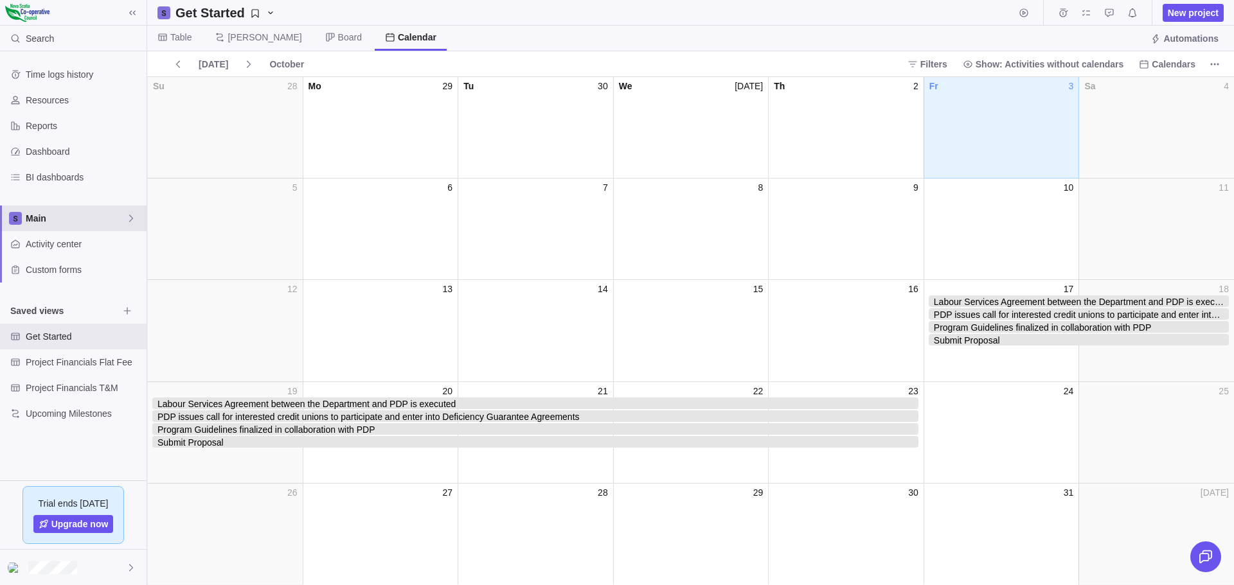
click at [132, 215] on icon at bounding box center [131, 218] width 10 height 10
click at [97, 212] on span "Main" at bounding box center [76, 218] width 100 height 13
click at [91, 362] on span "Project Financials Flat Fee" at bounding box center [72, 362] width 93 height 13
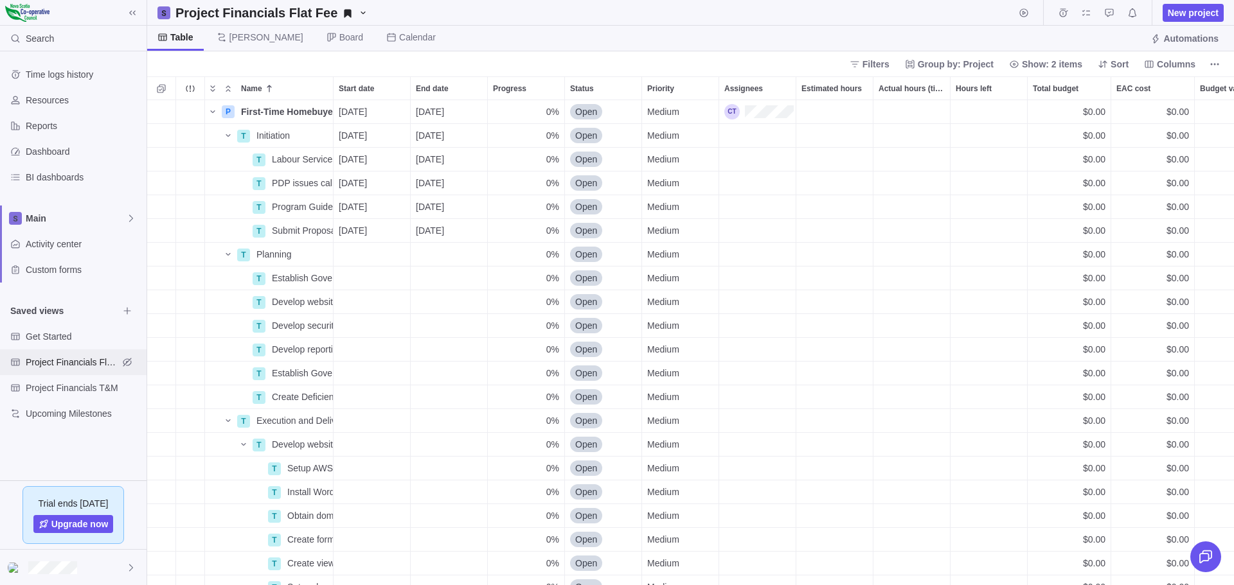
scroll to position [476, 1077]
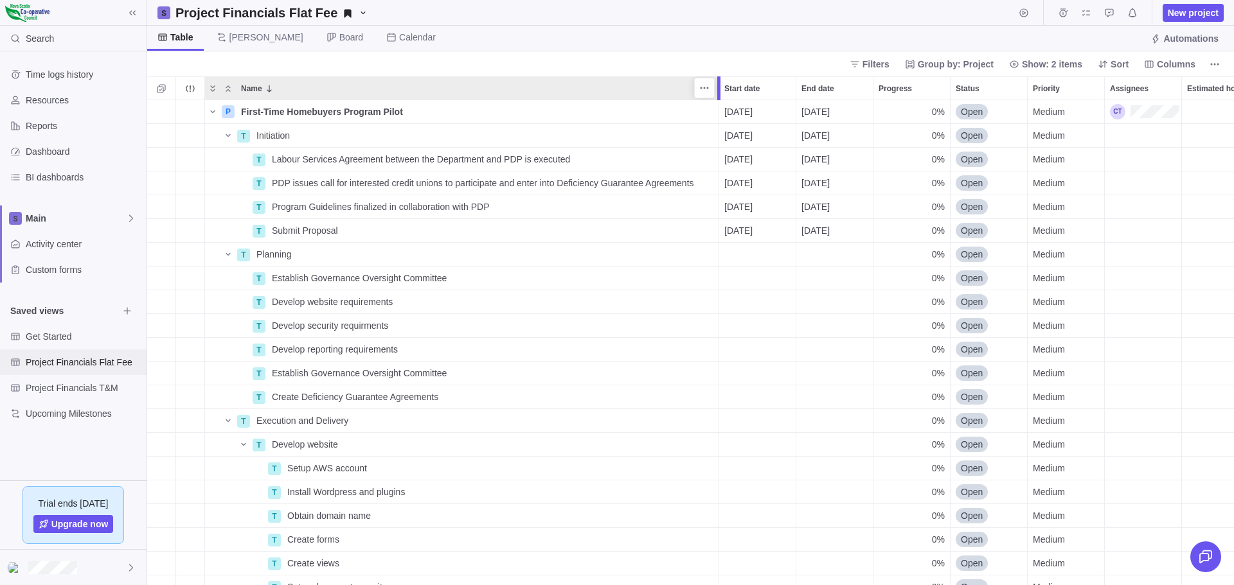
drag, startPoint x: 332, startPoint y: 84, endPoint x: 716, endPoint y: 52, distance: 385.0
click at [715, 51] on body "Search Time logs history Resources Reports Dashboard BI dashboards Main Activit…" at bounding box center [617, 292] width 1234 height 585
